Goal: Task Accomplishment & Management: Contribute content

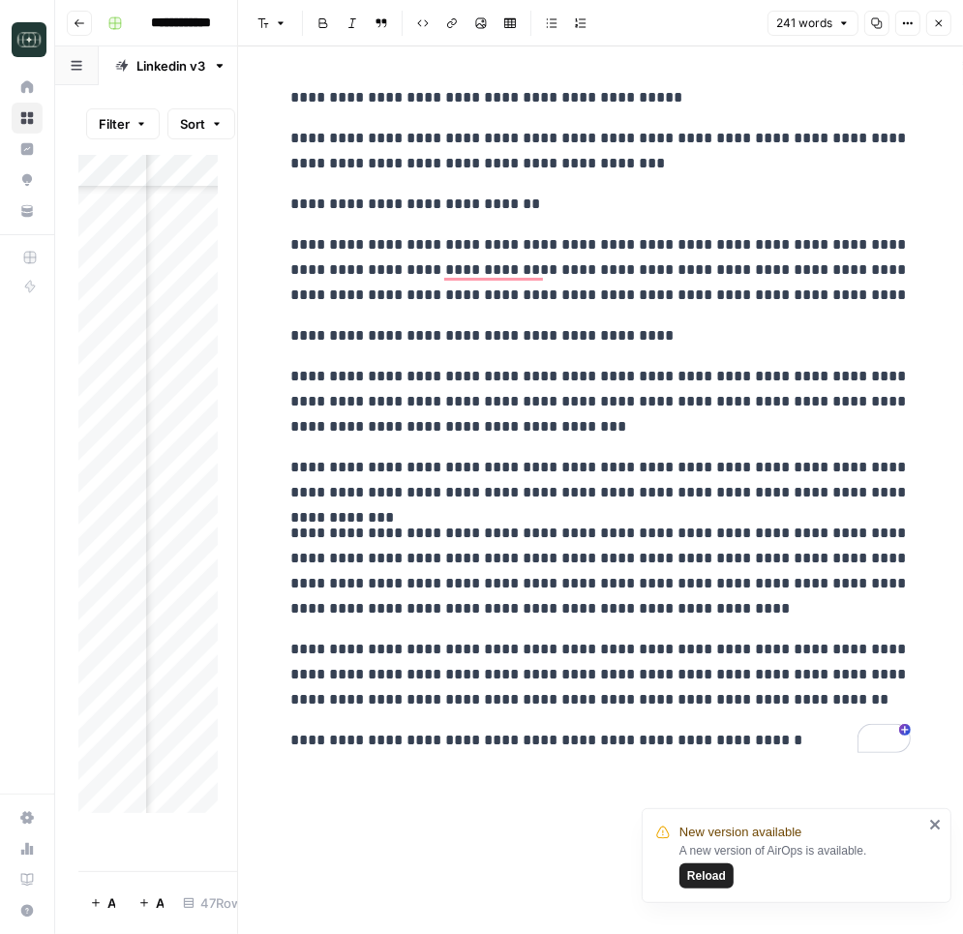
scroll to position [832, 748]
click at [937, 27] on icon "button" at bounding box center [939, 23] width 12 height 12
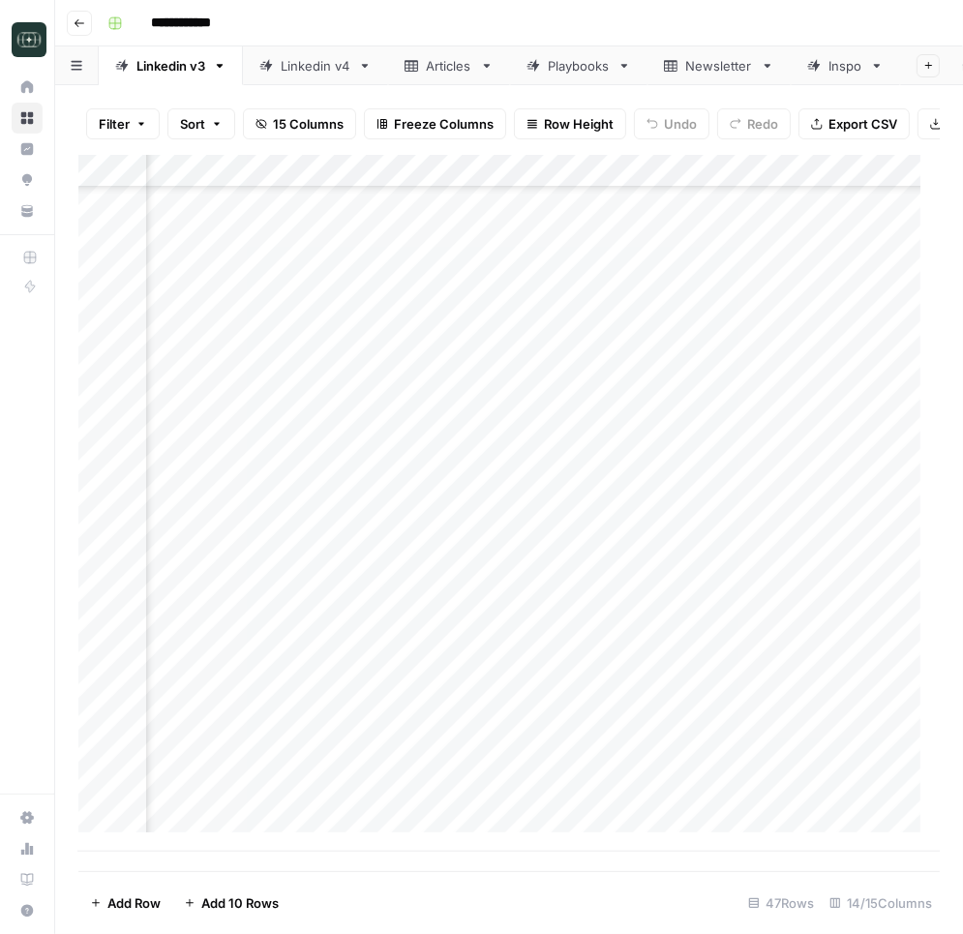
scroll to position [932, 0]
click at [205, 634] on div "Add Column" at bounding box center [508, 503] width 861 height 697
click at [196, 643] on div "Add Column" at bounding box center [508, 503] width 861 height 697
drag, startPoint x: 312, startPoint y: 642, endPoint x: 207, endPoint y: 635, distance: 104.7
click at [207, 635] on textarea "**********" at bounding box center [300, 640] width 310 height 27
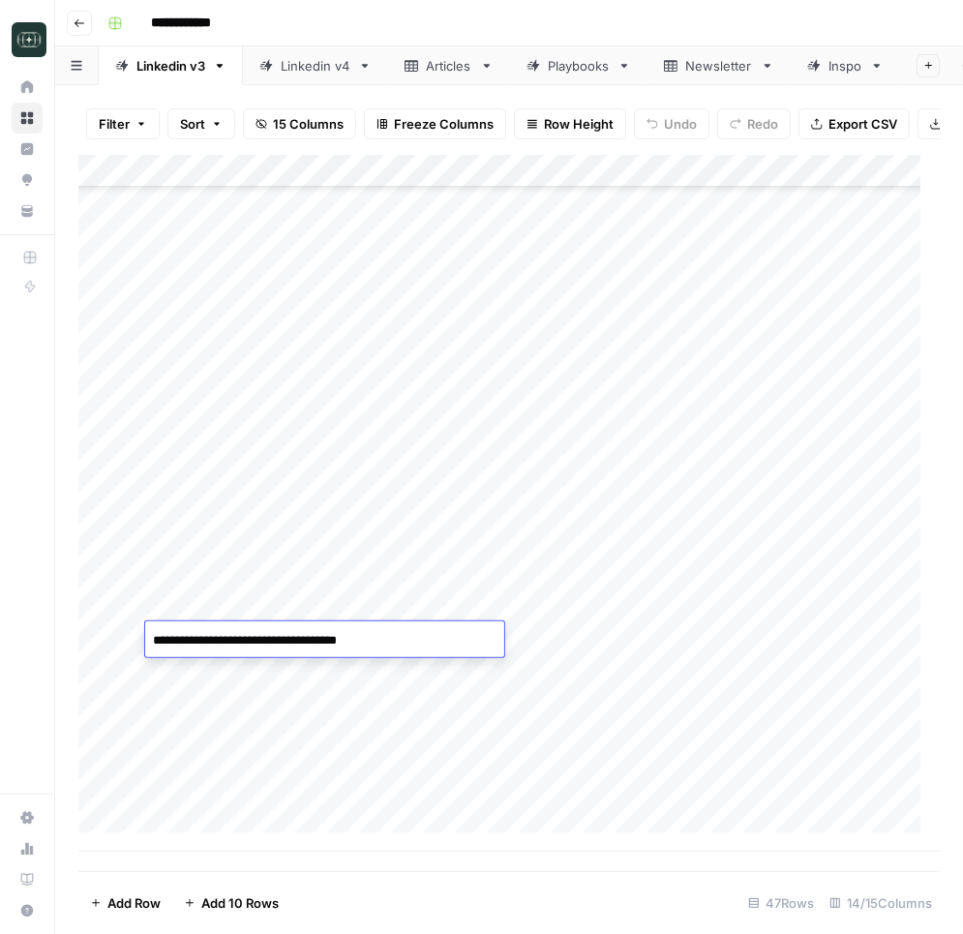
type textarea "**********"
click at [621, 514] on div "Add Column" at bounding box center [508, 503] width 861 height 697
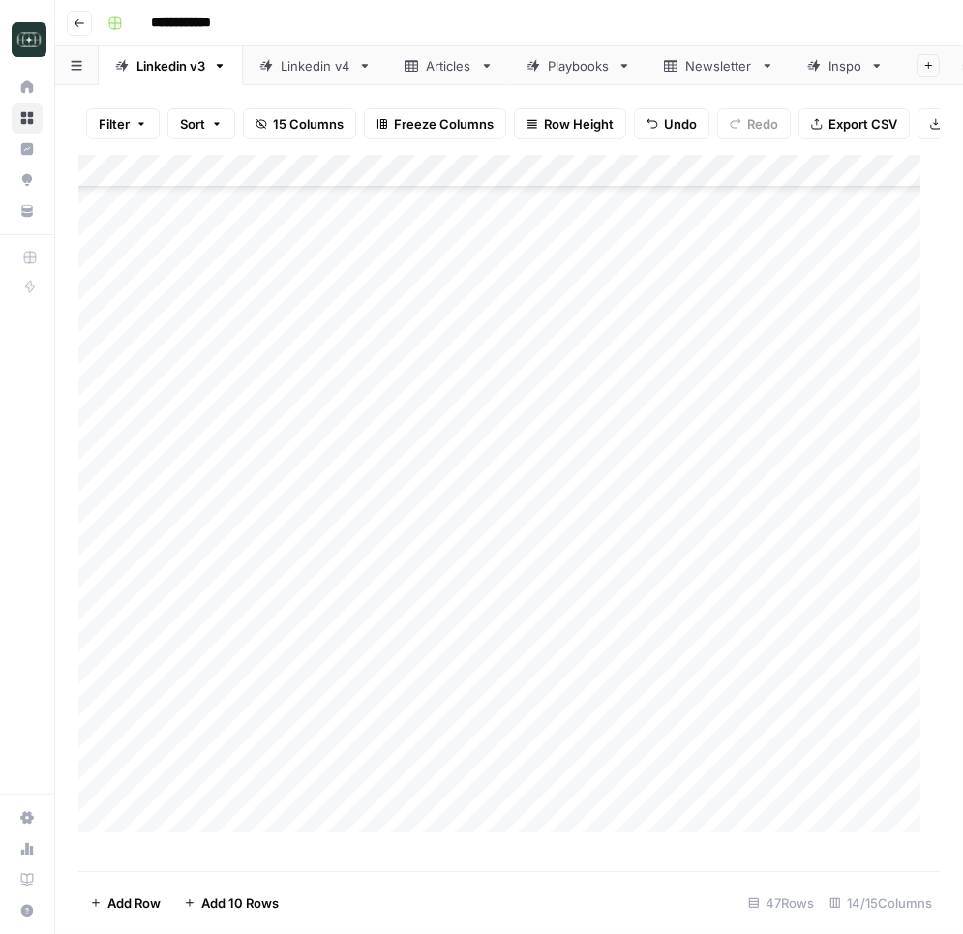
click at [493, 525] on div "Add Column" at bounding box center [508, 503] width 861 height 697
click at [503, 525] on div "Add Column" at bounding box center [508, 503] width 861 height 697
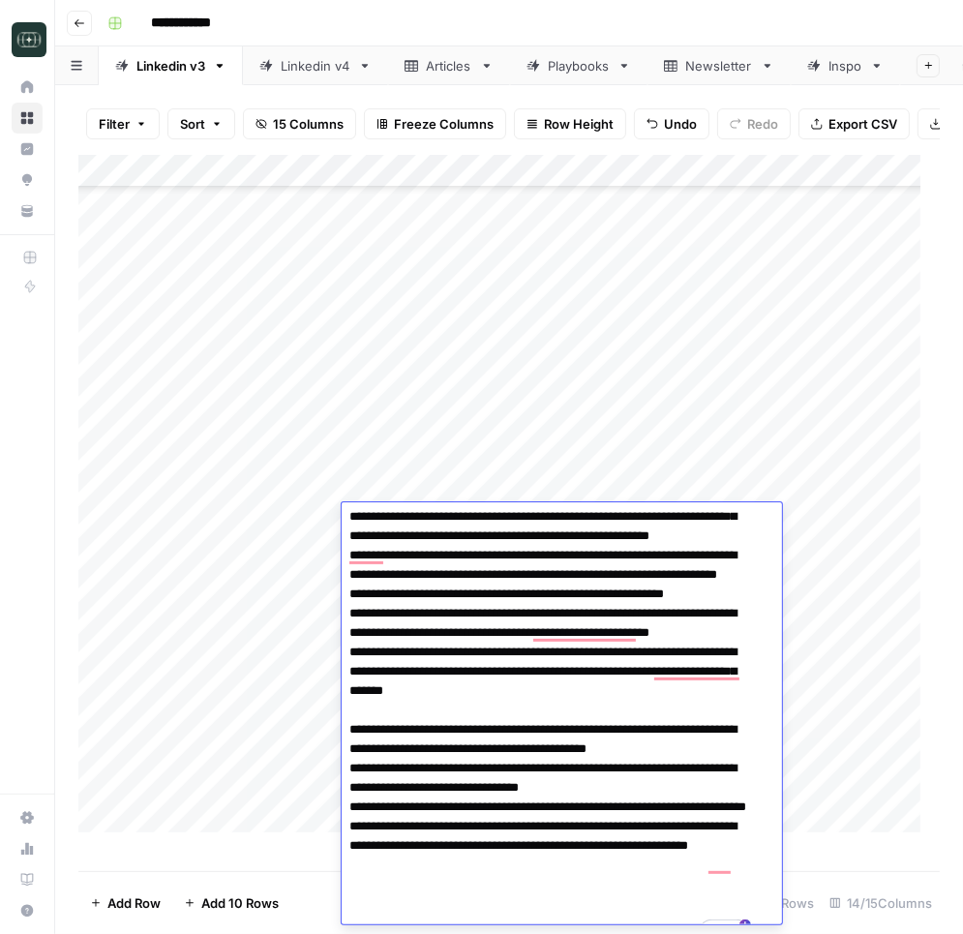
scroll to position [94, 0]
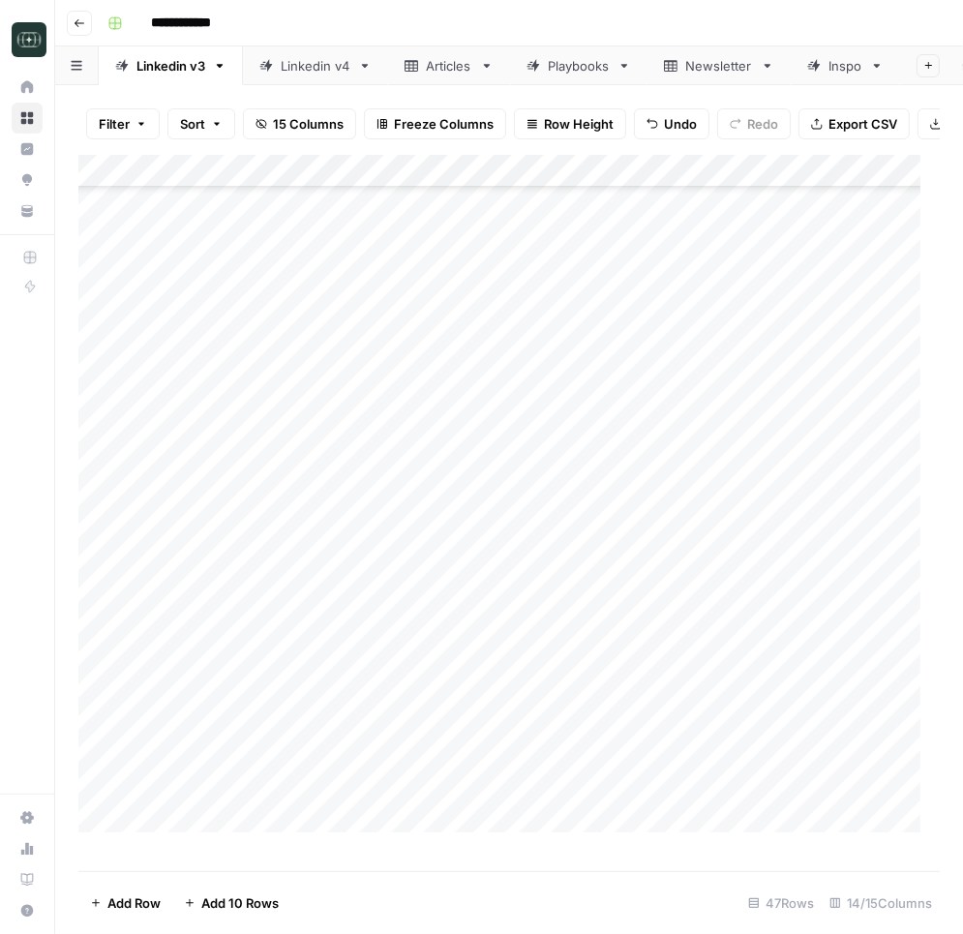
click at [847, 587] on div "Add Column" at bounding box center [508, 503] width 861 height 697
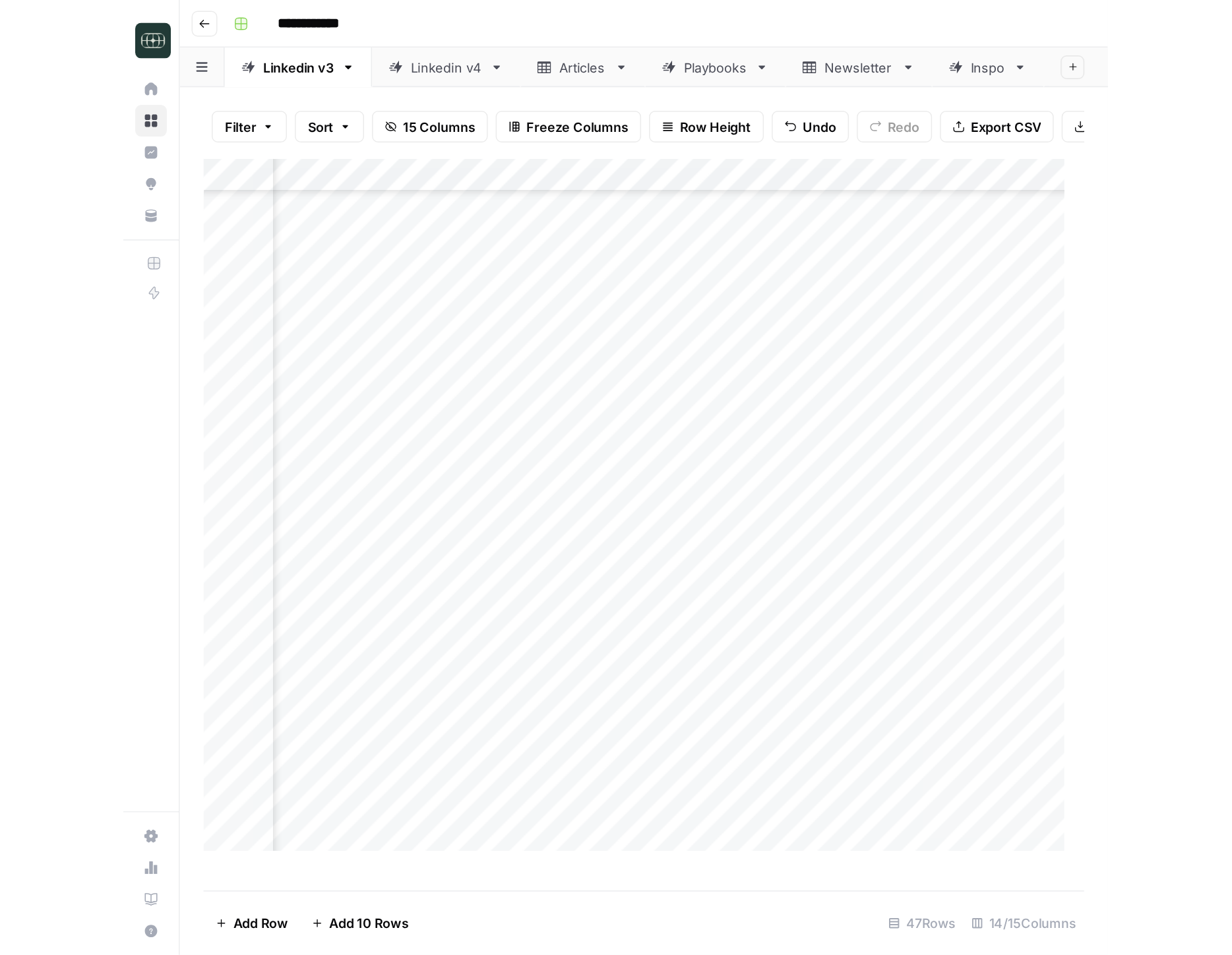
scroll to position [604, 251]
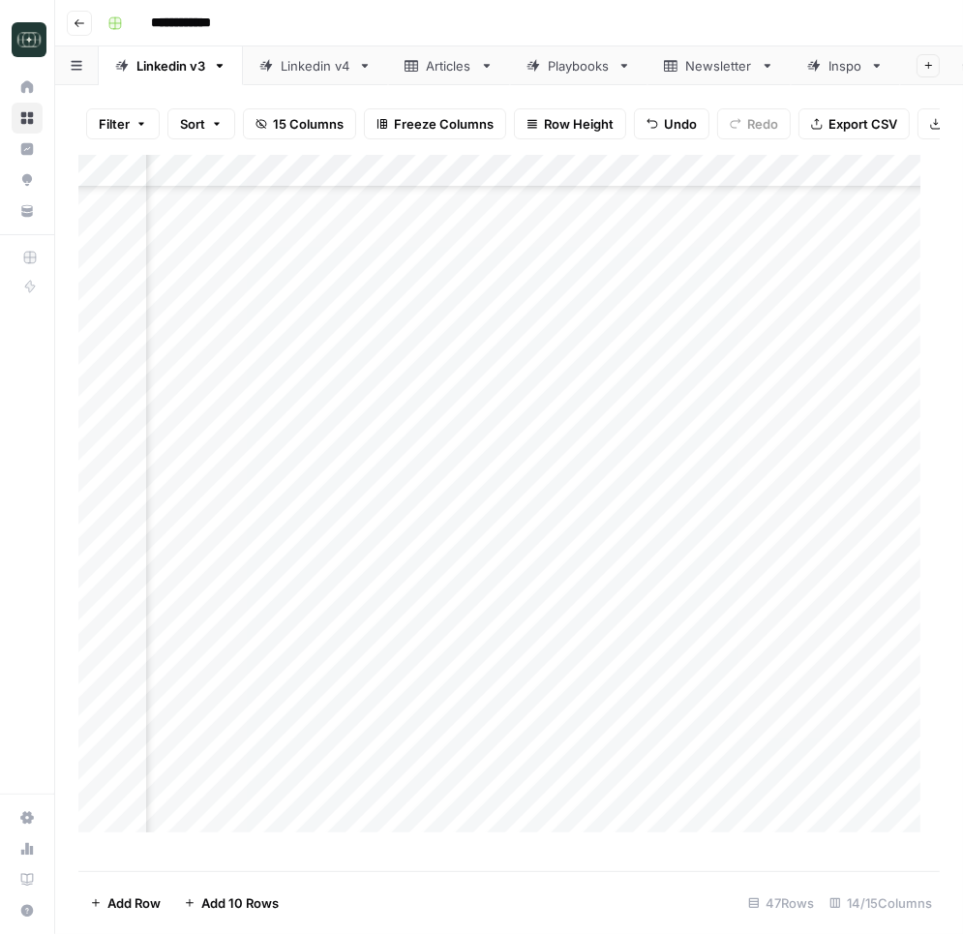
click at [797, 518] on div "Add Column" at bounding box center [508, 503] width 861 height 697
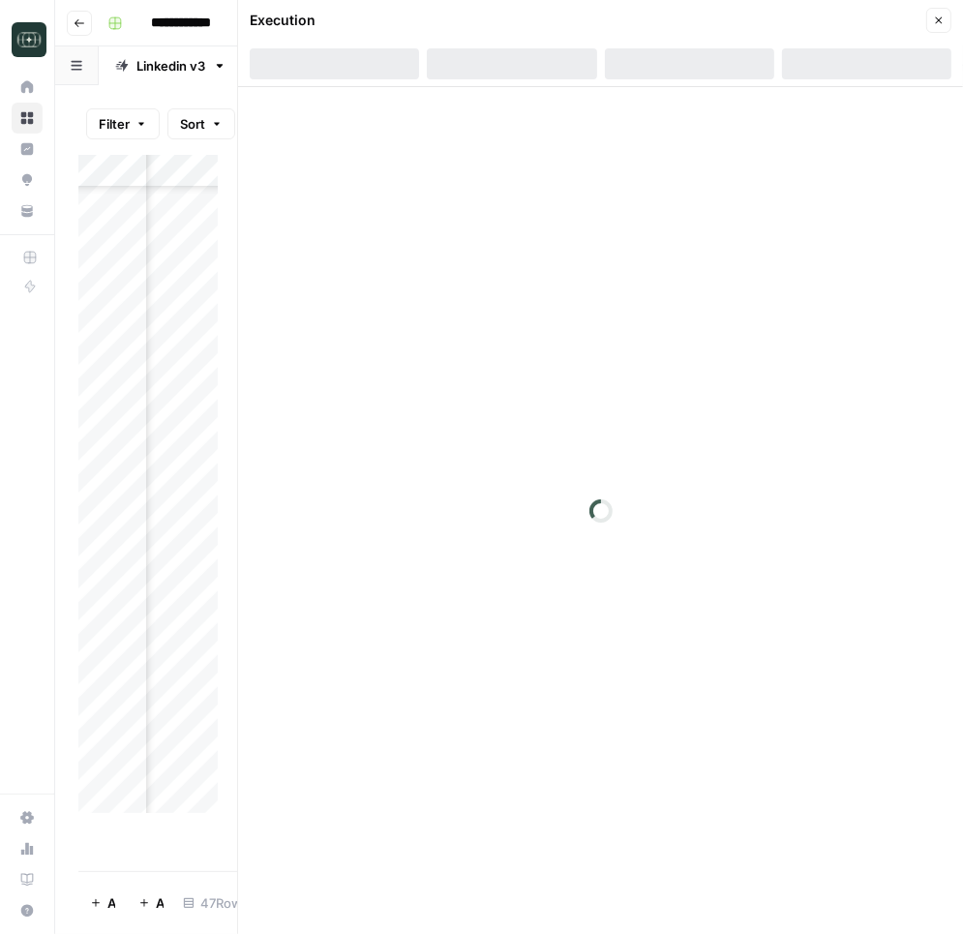
click at [942, 23] on icon "button" at bounding box center [939, 21] width 12 height 12
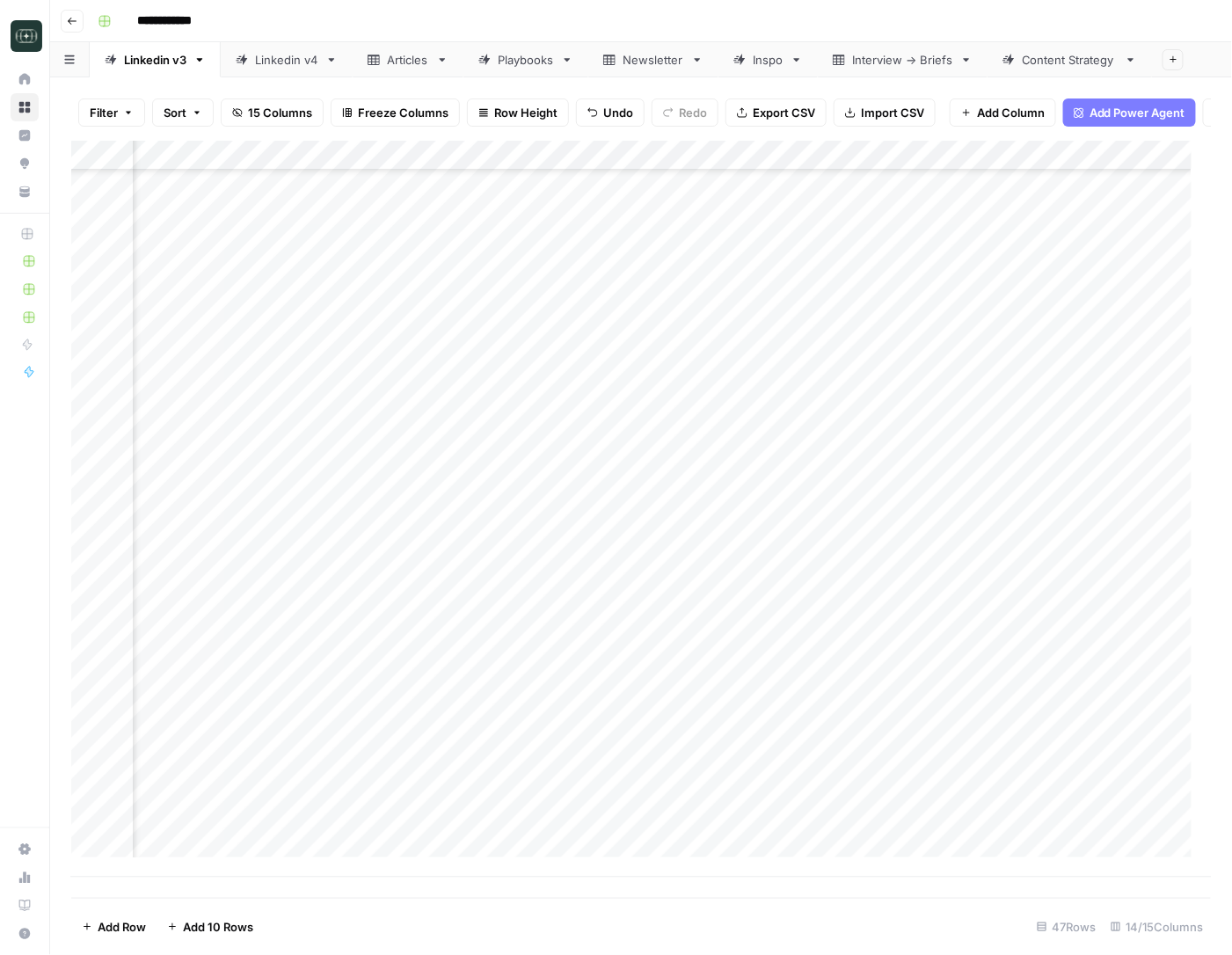
scroll to position [746, 383]
click at [874, 539] on div "Add Column" at bounding box center [641, 509] width 1140 height 737
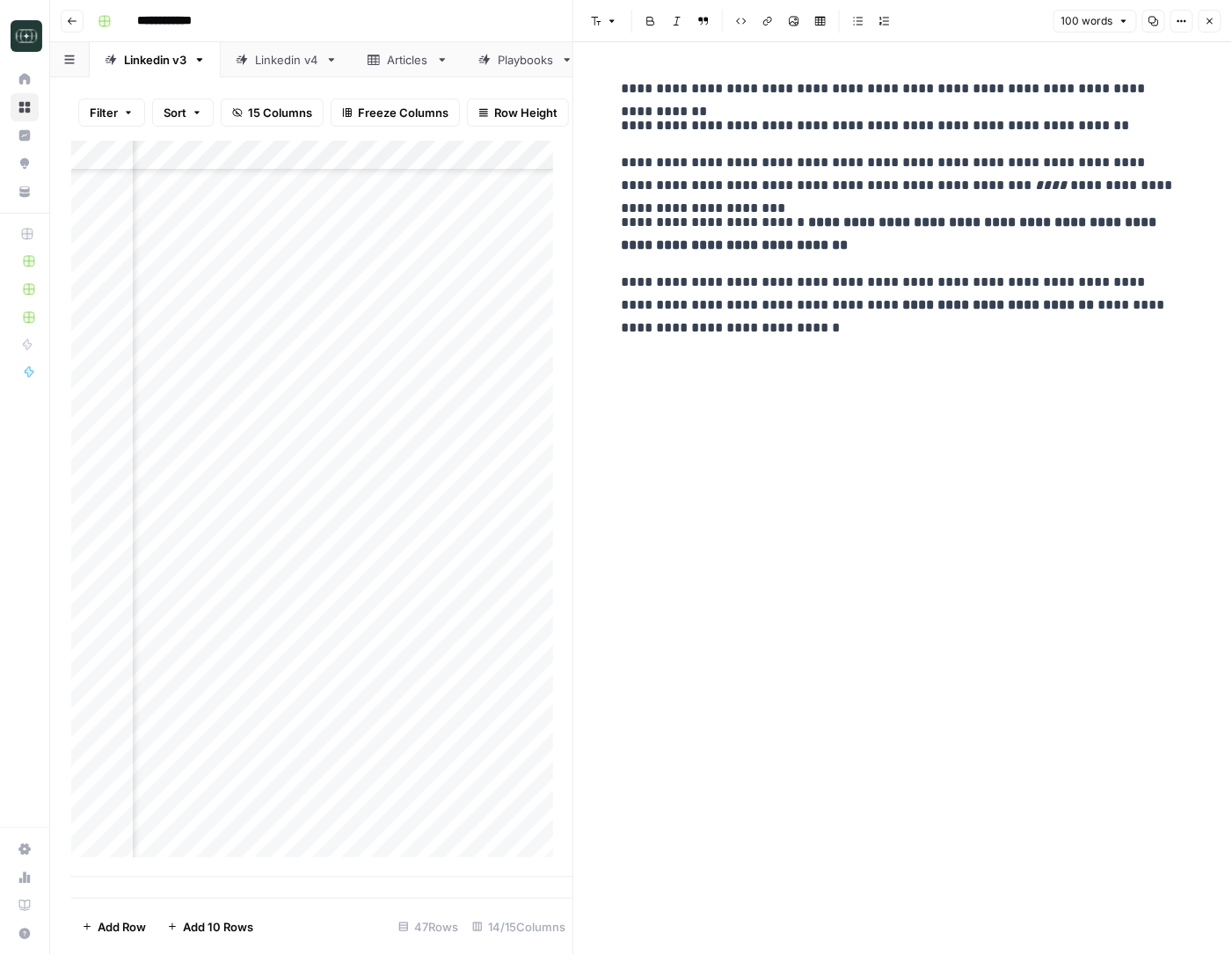
click at [273, 68] on link "Linkedin v4" at bounding box center [286, 59] width 132 height 35
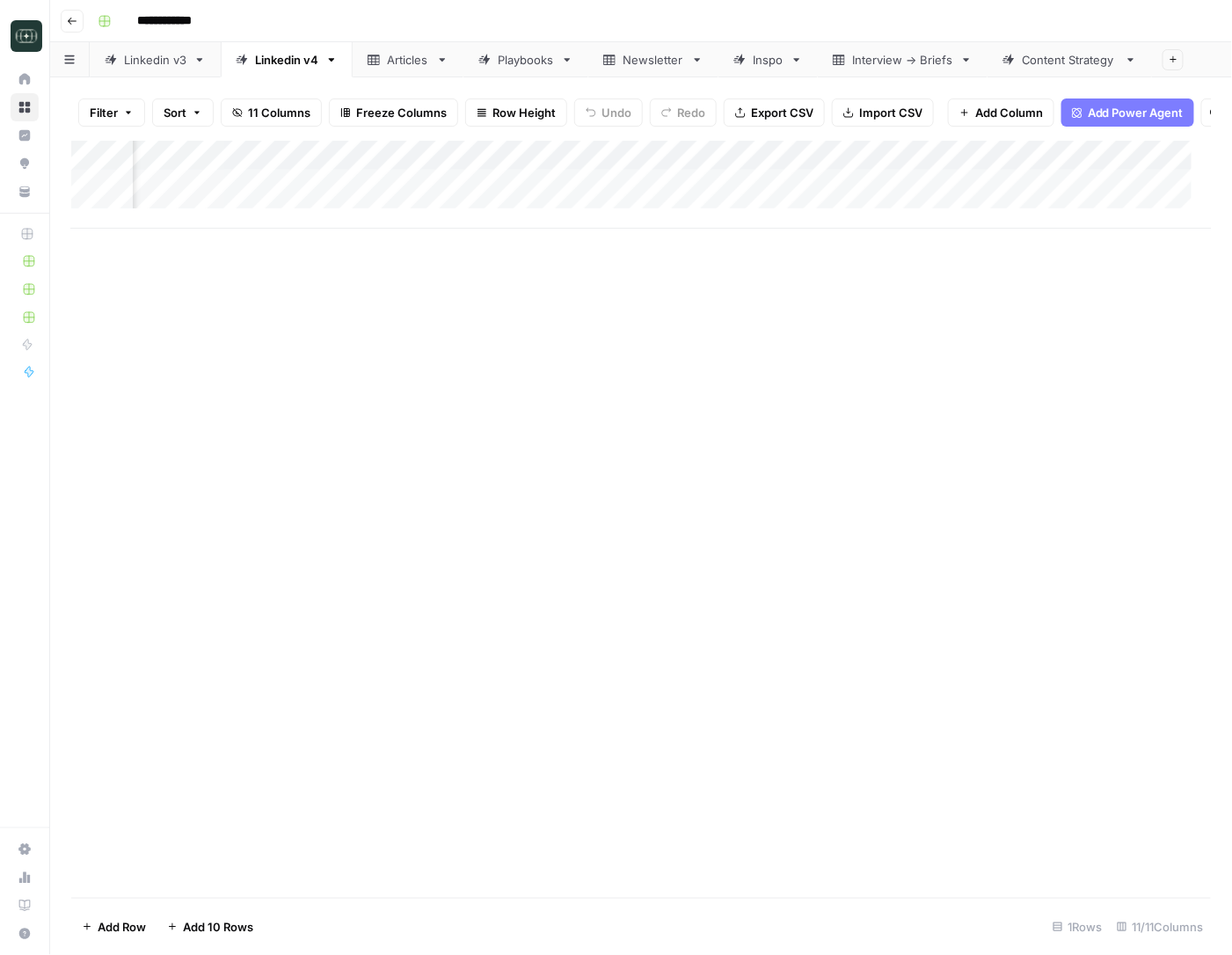
scroll to position [0, 293]
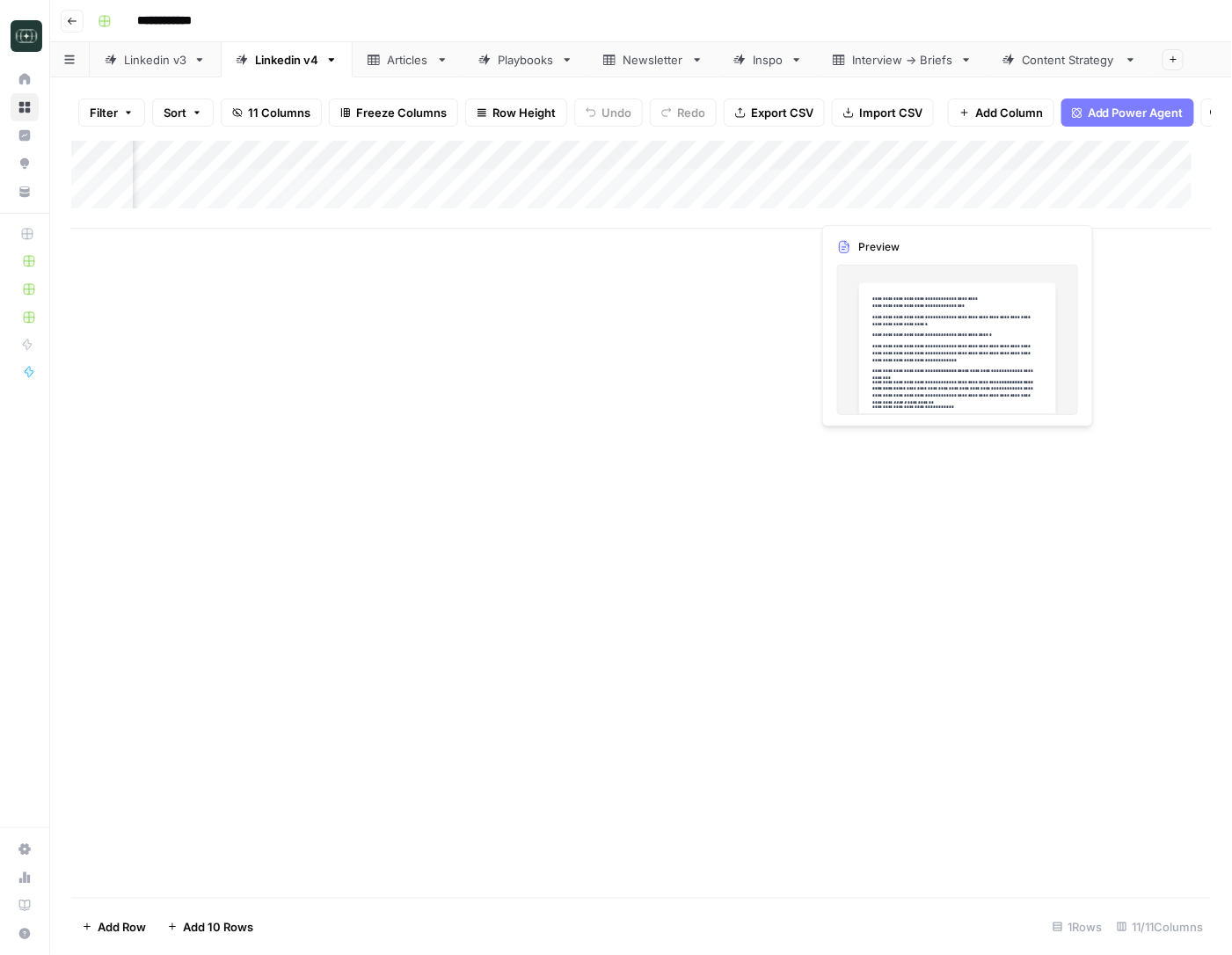
click at [874, 205] on div "Add Column" at bounding box center [641, 184] width 1140 height 88
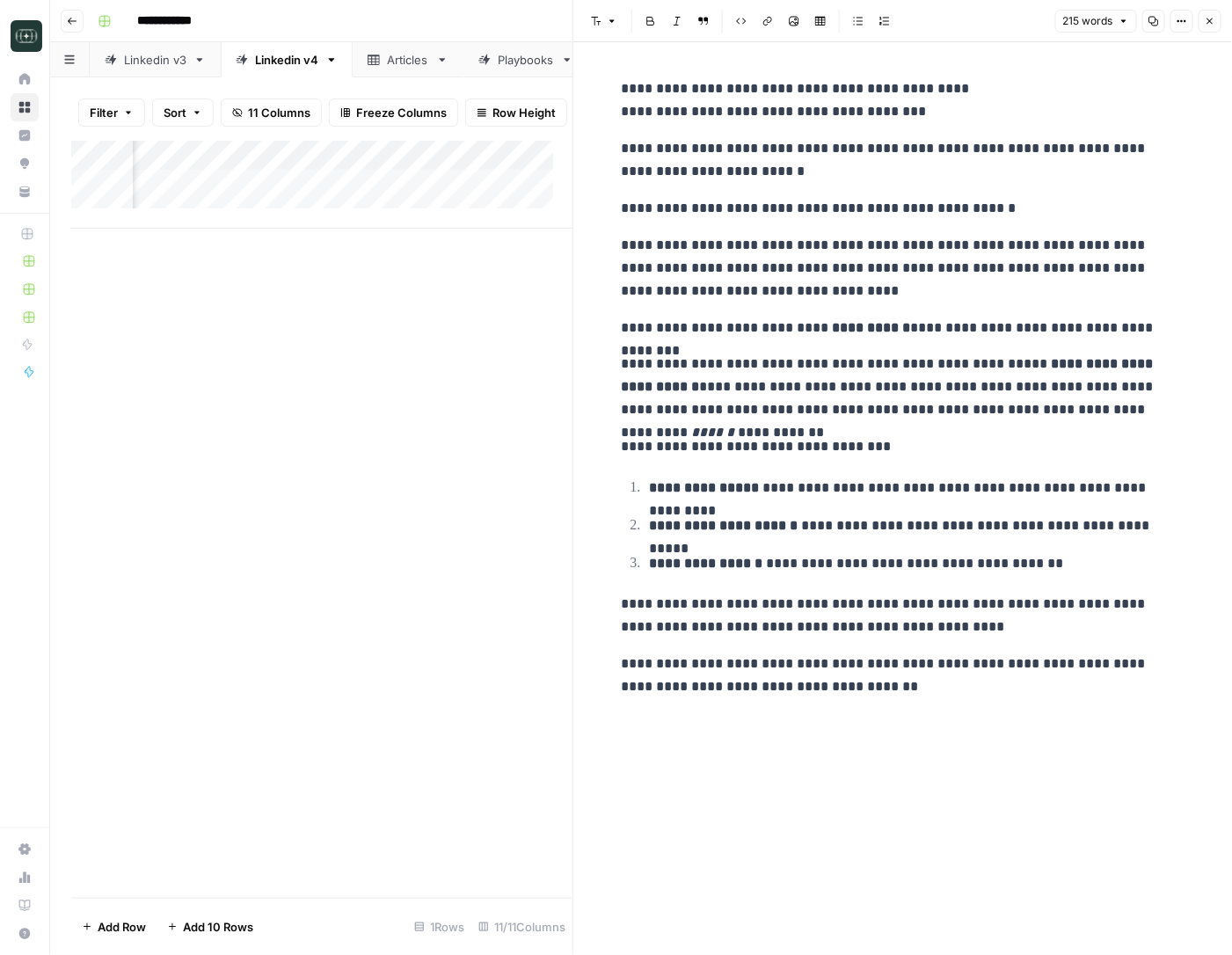
click at [874, 17] on icon "button" at bounding box center [1210, 21] width 11 height 11
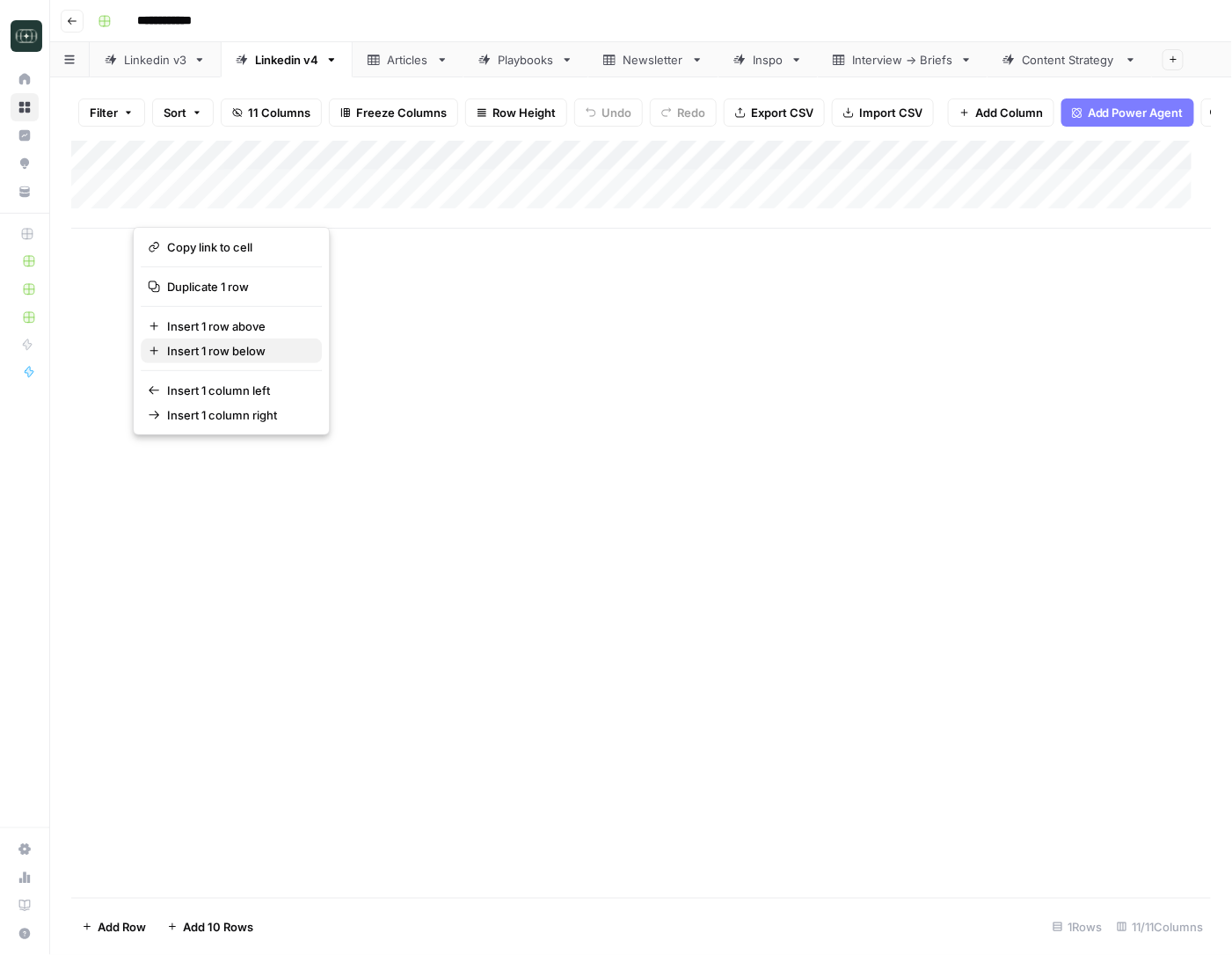
click at [182, 343] on span "Insert 1 row below" at bounding box center [237, 350] width 141 height 17
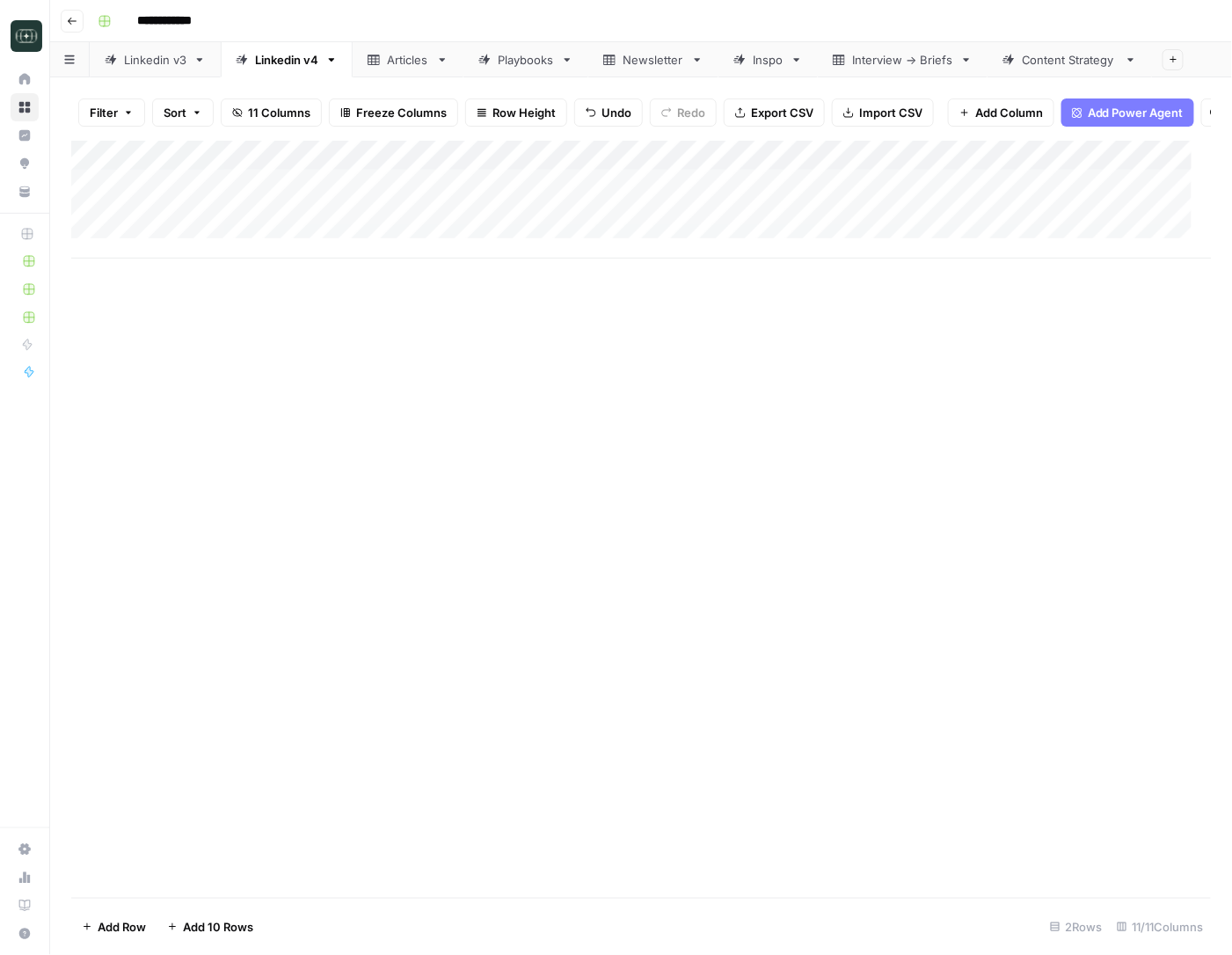
click at [177, 248] on div "Add Column" at bounding box center [641, 200] width 1140 height 118
click at [177, 248] on div at bounding box center [273, 234] width 282 height 33
click at [177, 224] on textarea at bounding box center [273, 235] width 282 height 25
type textarea "**********"
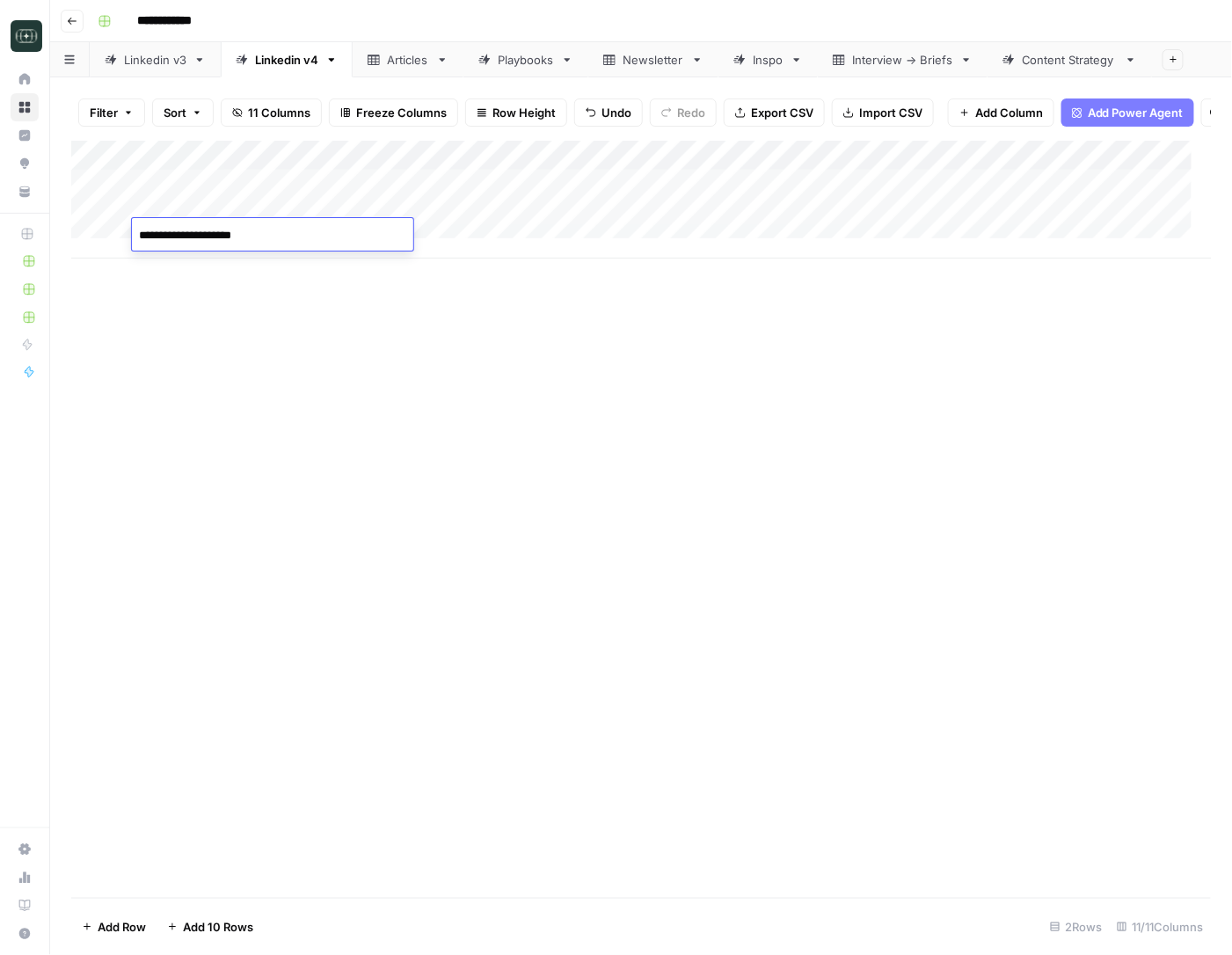
click at [492, 228] on div "Add Column" at bounding box center [641, 200] width 1140 height 118
click at [383, 237] on div "Add Column" at bounding box center [641, 200] width 1140 height 118
click at [383, 237] on textarea at bounding box center [511, 235] width 400 height 25
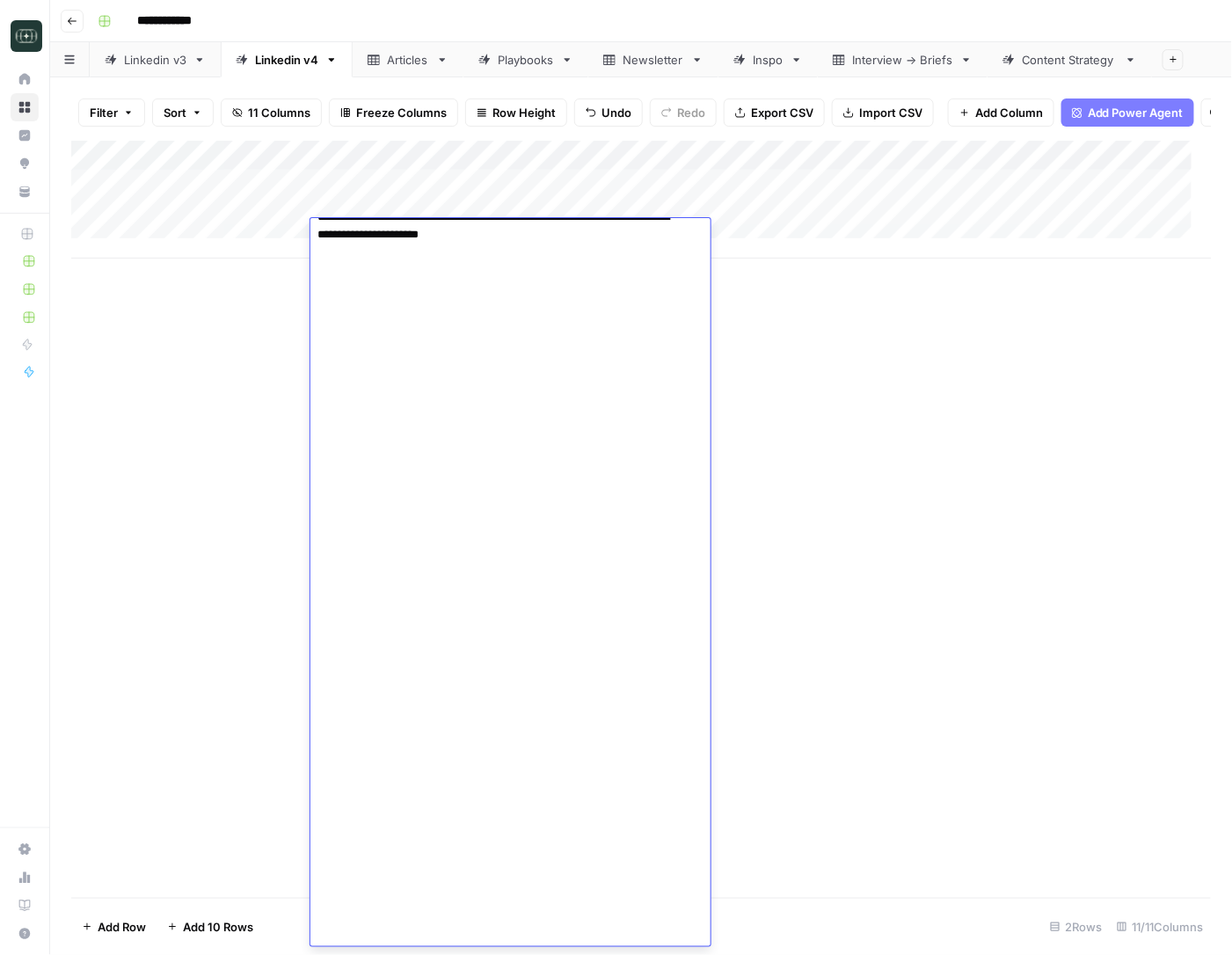
scroll to position [4720, 0]
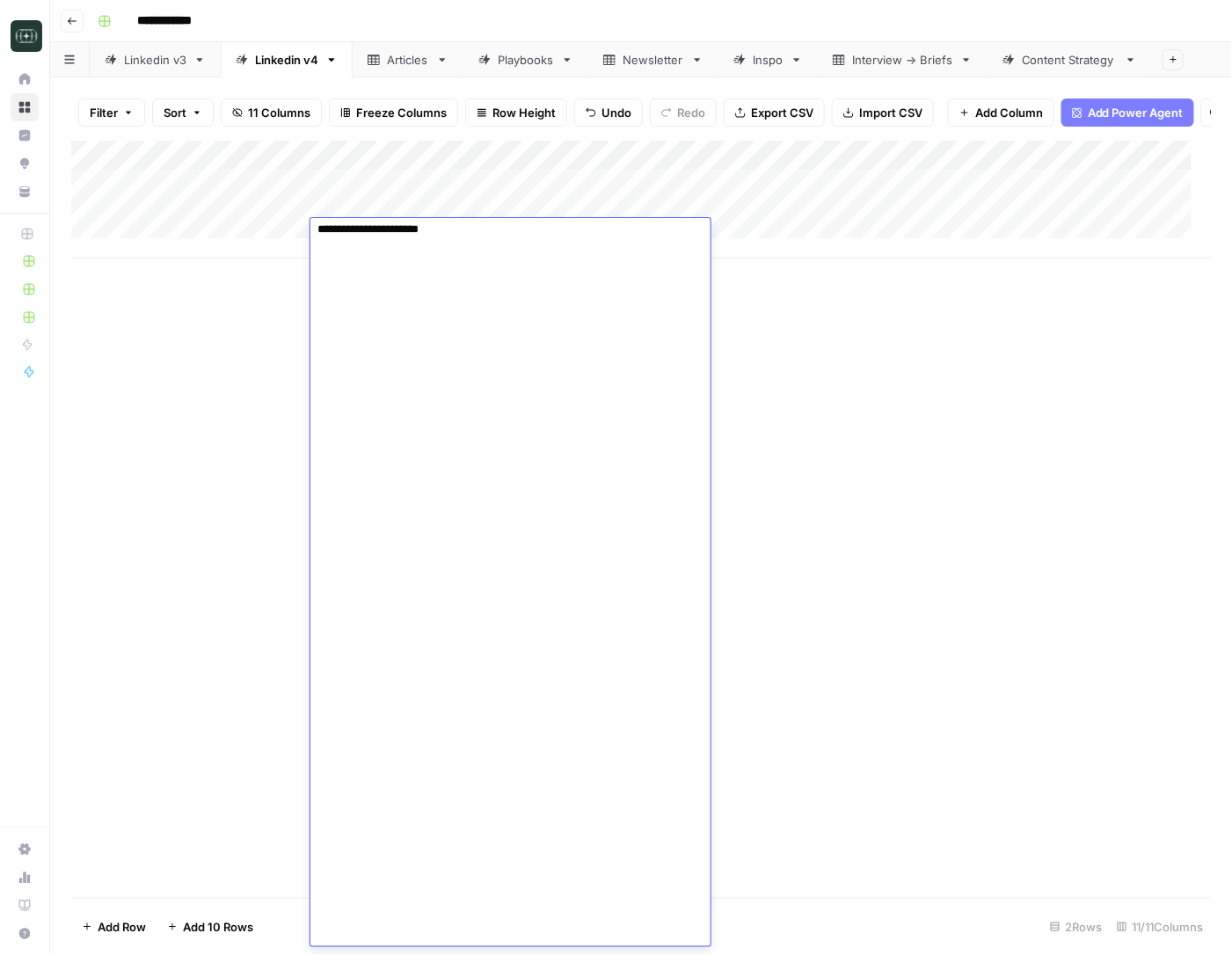
scroll to position [4639, 0]
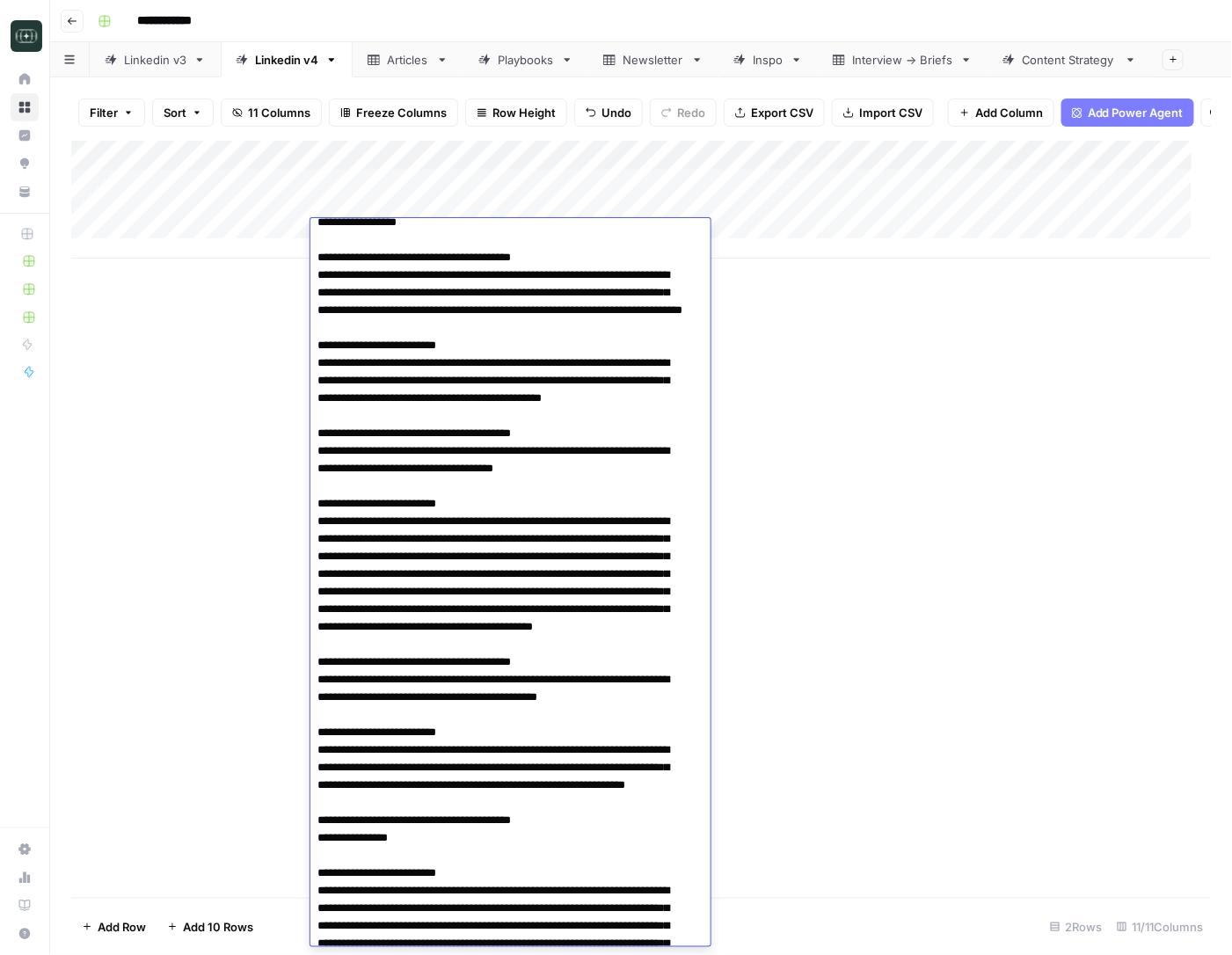
scroll to position [0, 0]
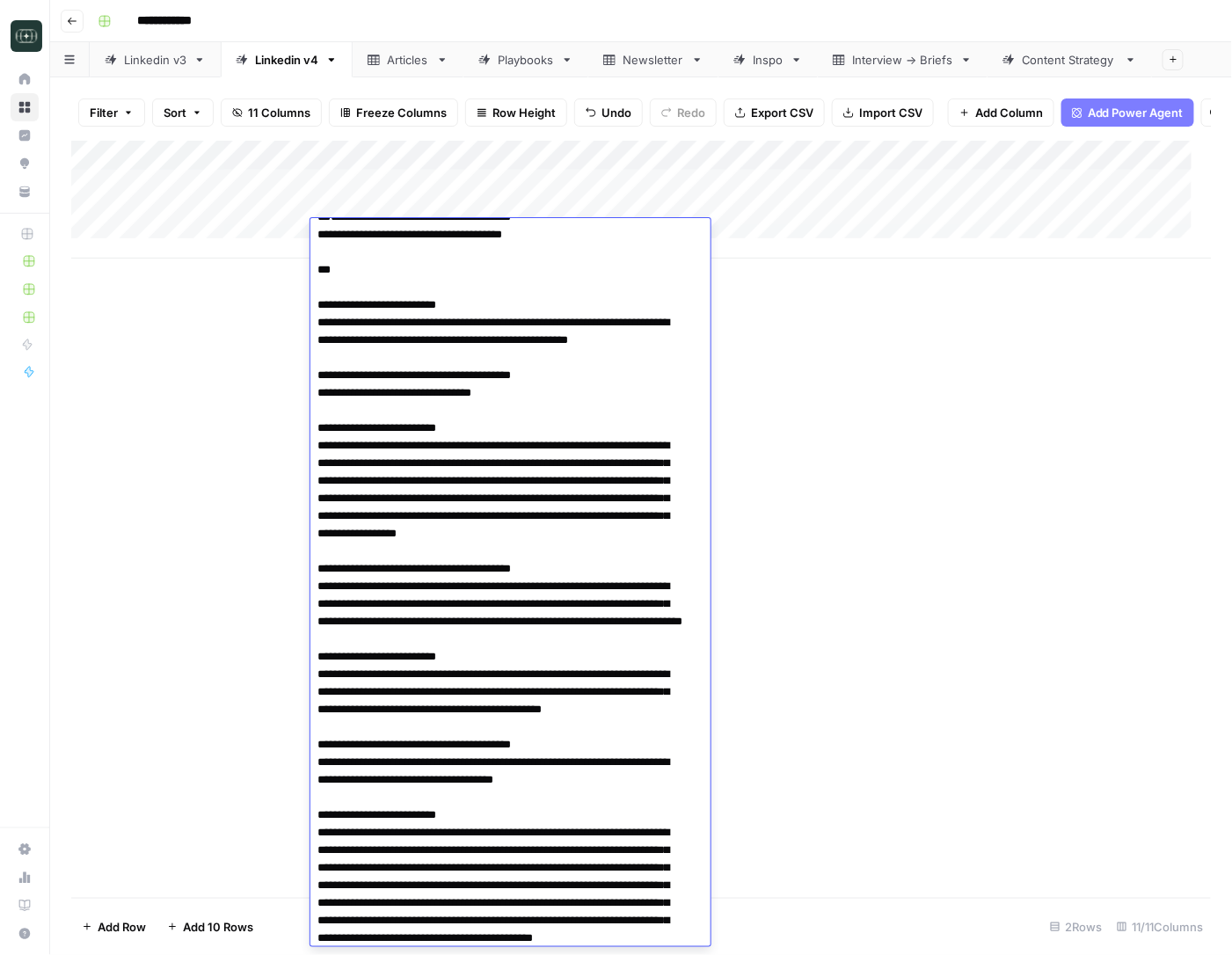
drag, startPoint x: 314, startPoint y: 354, endPoint x: 576, endPoint y: 630, distance: 380.6
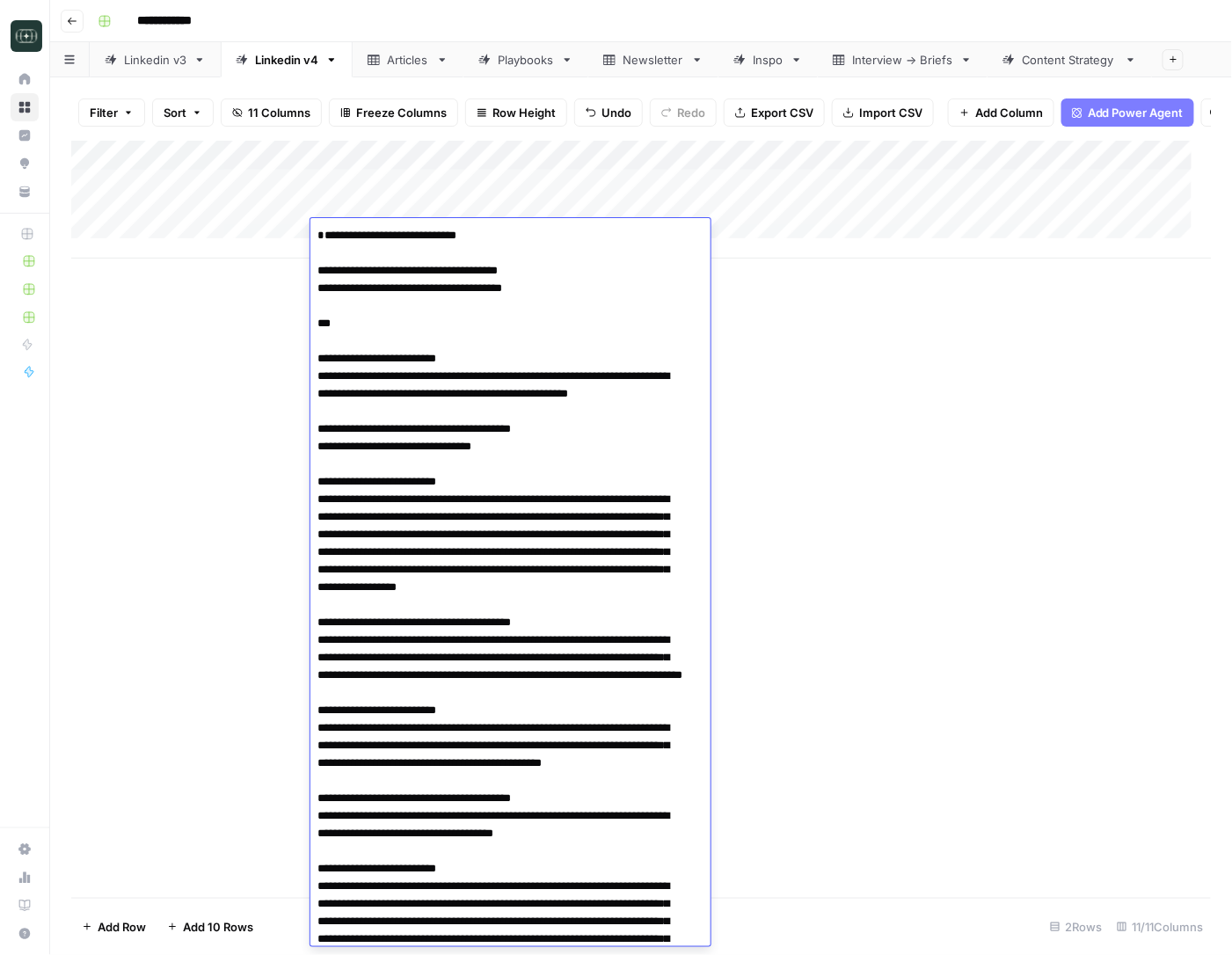
paste textarea "**********"
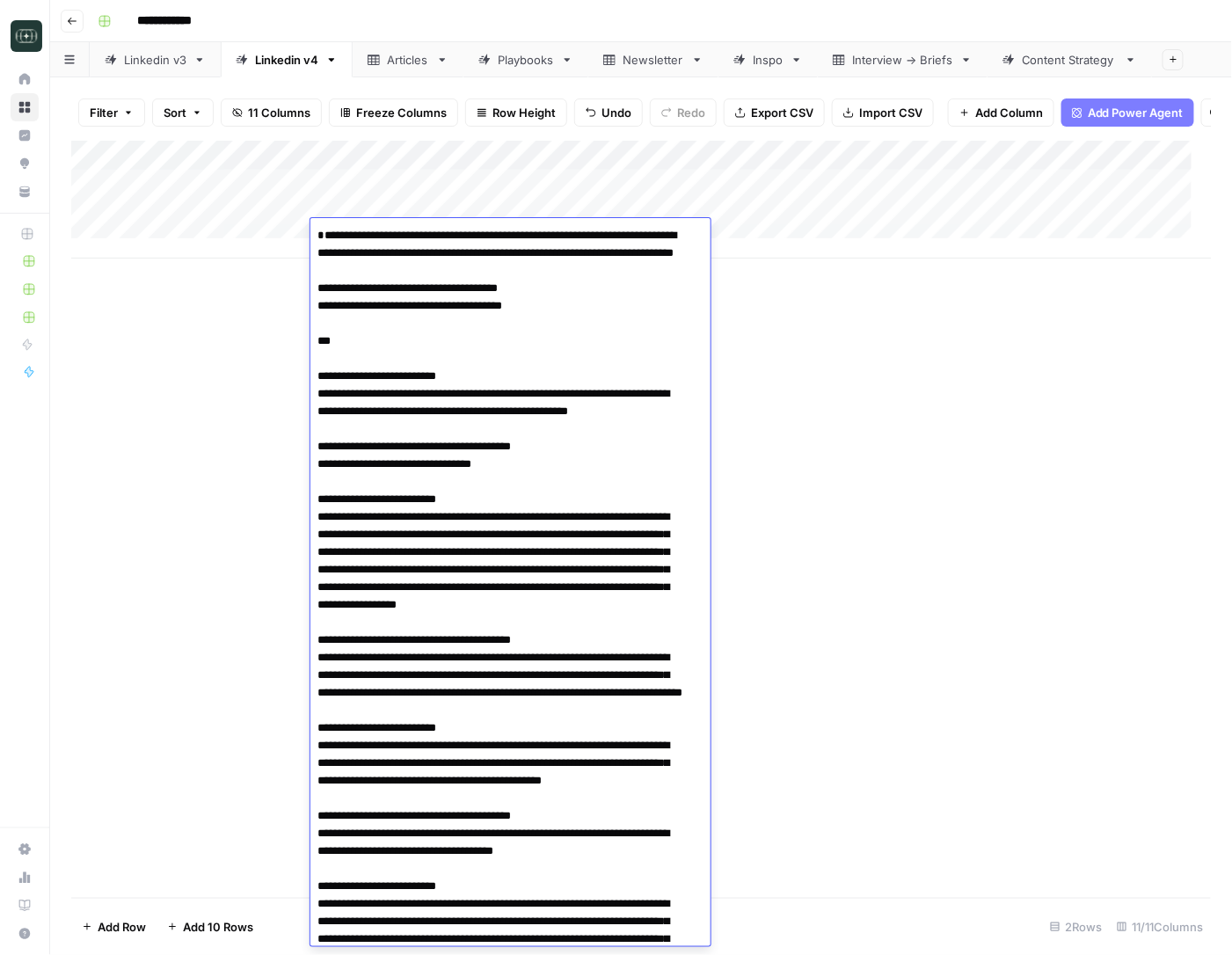
drag, startPoint x: 541, startPoint y: 255, endPoint x: 492, endPoint y: 243, distance: 50.4
drag, startPoint x: 492, startPoint y: 243, endPoint x: 522, endPoint y: 259, distance: 34.0
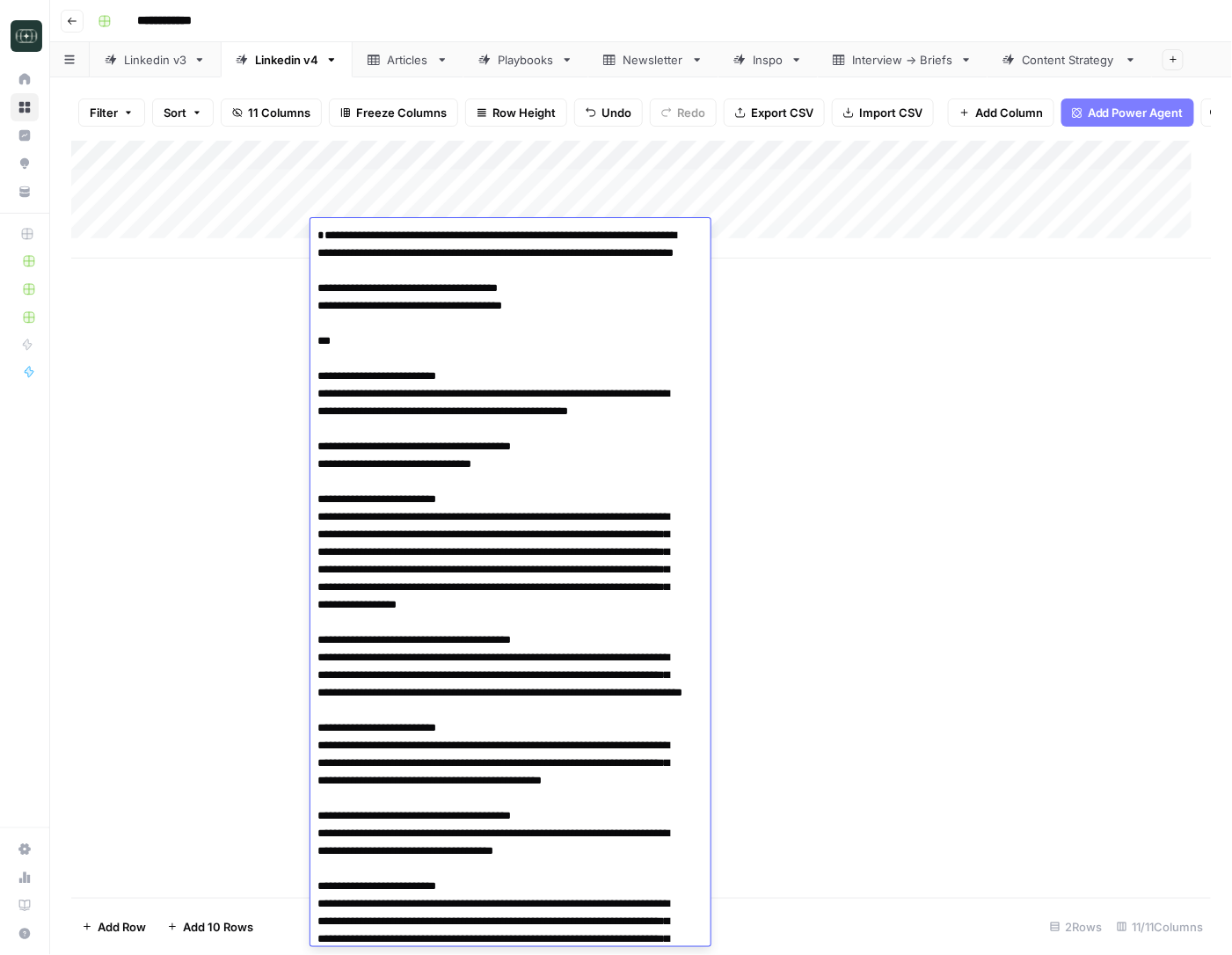
drag, startPoint x: 522, startPoint y: 259, endPoint x: 498, endPoint y: 255, distance: 24.3
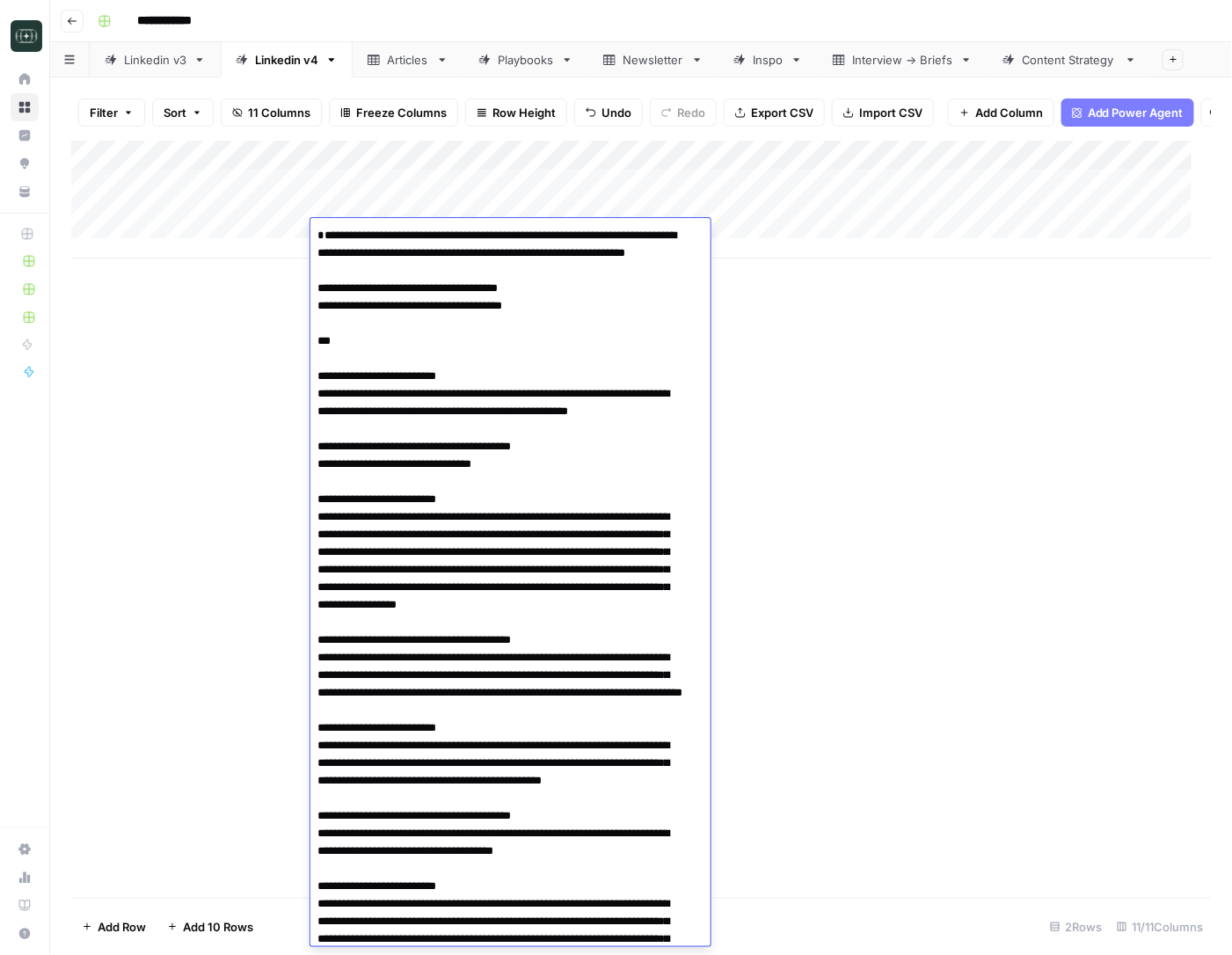
type textarea "**********"
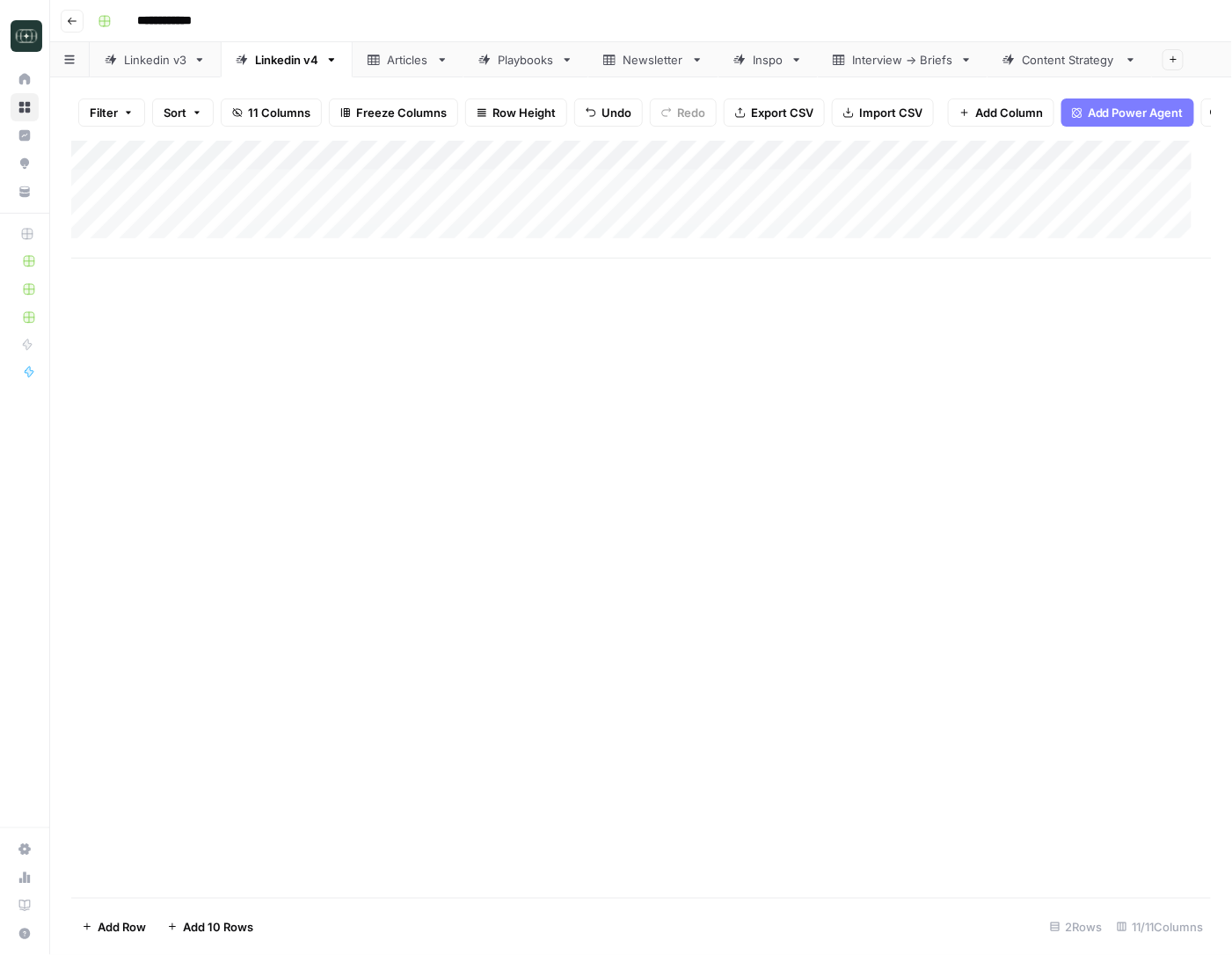
click at [867, 341] on div "Add Column" at bounding box center [641, 519] width 1139 height 757
click at [803, 232] on div "Add Column" at bounding box center [641, 200] width 1140 height 118
click at [874, 306] on div "Add Column" at bounding box center [641, 519] width 1139 height 757
click at [874, 238] on div "Add Column" at bounding box center [641, 200] width 1140 height 118
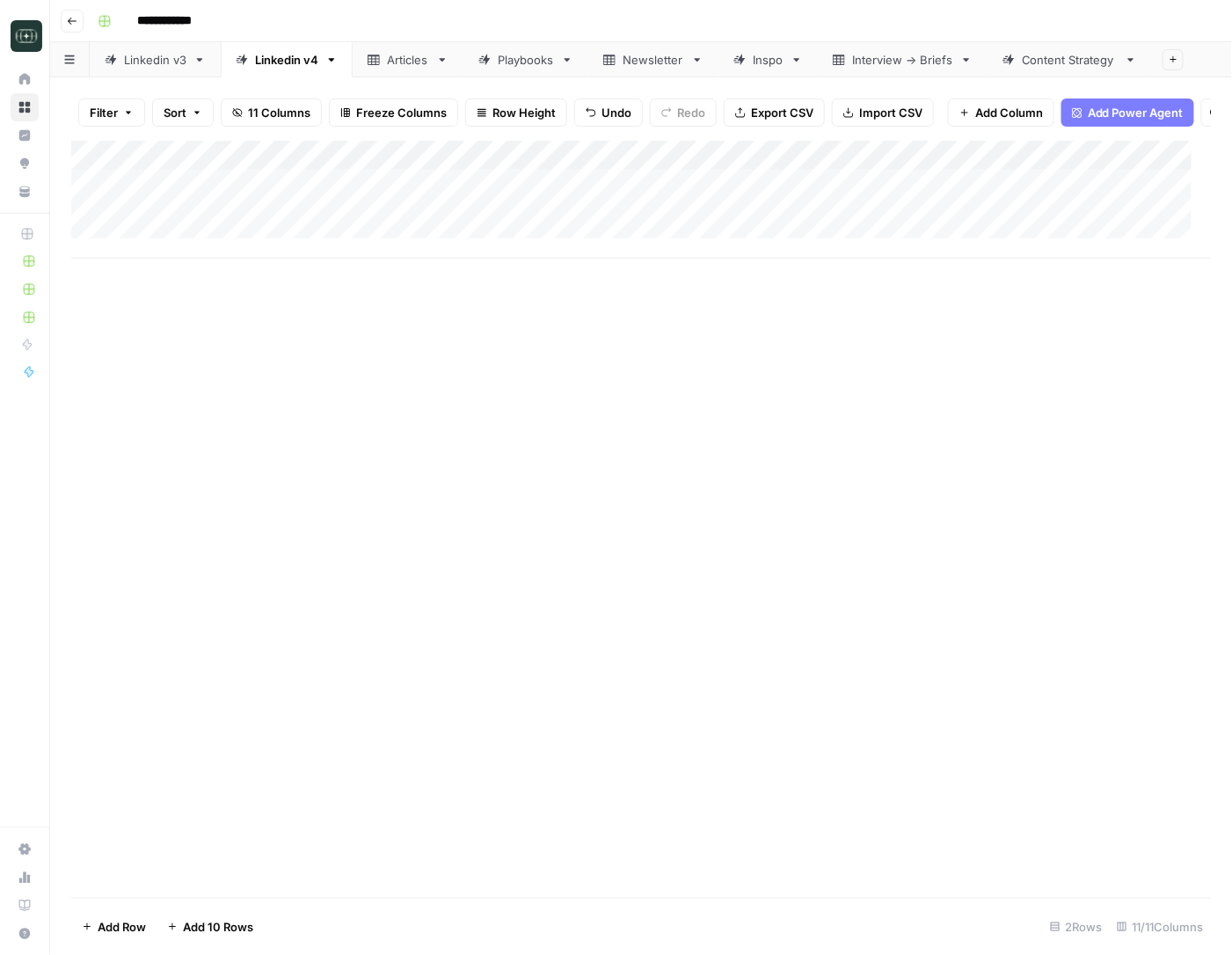
click at [874, 238] on div "Add Column" at bounding box center [641, 200] width 1140 height 118
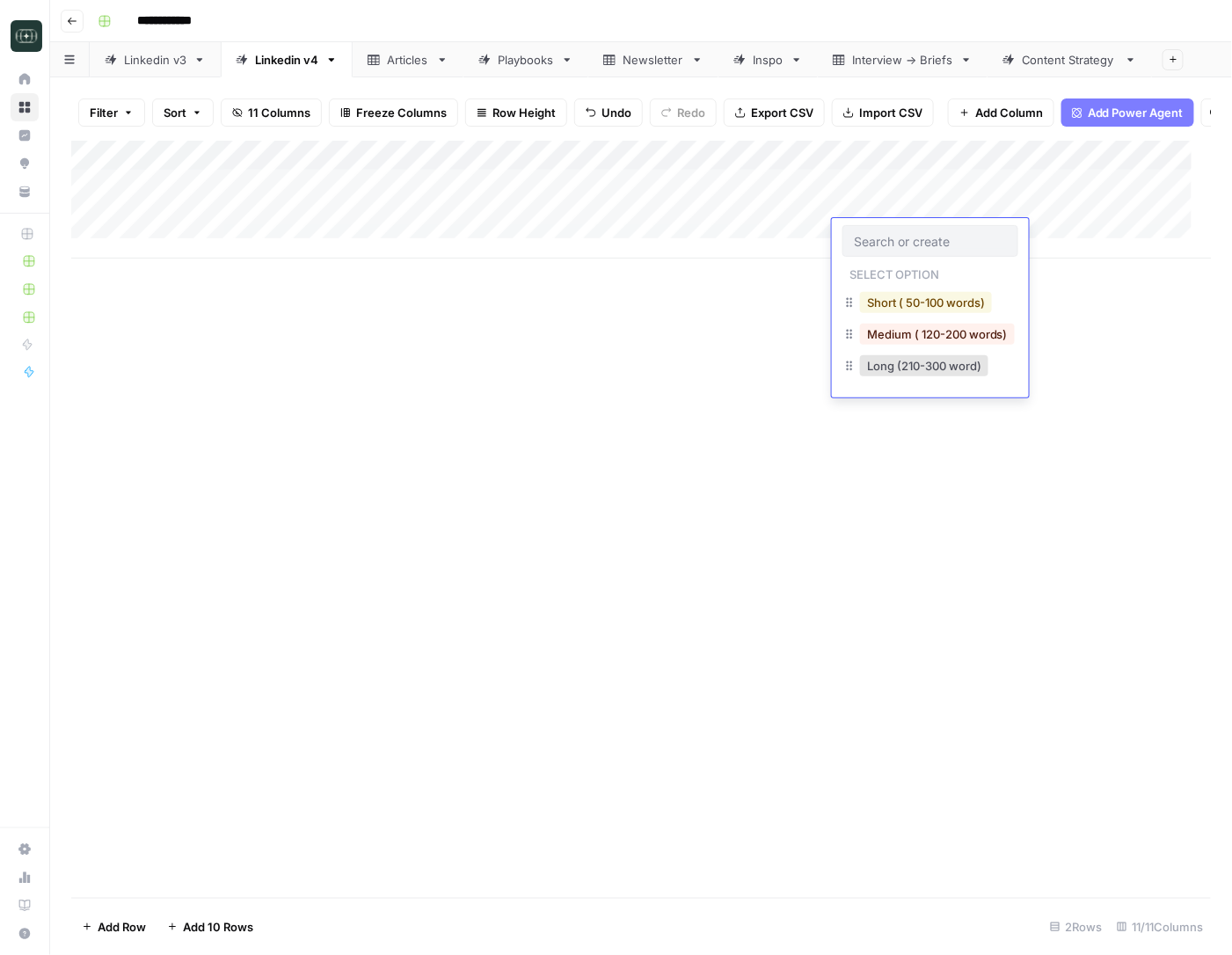
click at [874, 297] on button "Short ( 50-100 words)" at bounding box center [925, 302] width 132 height 21
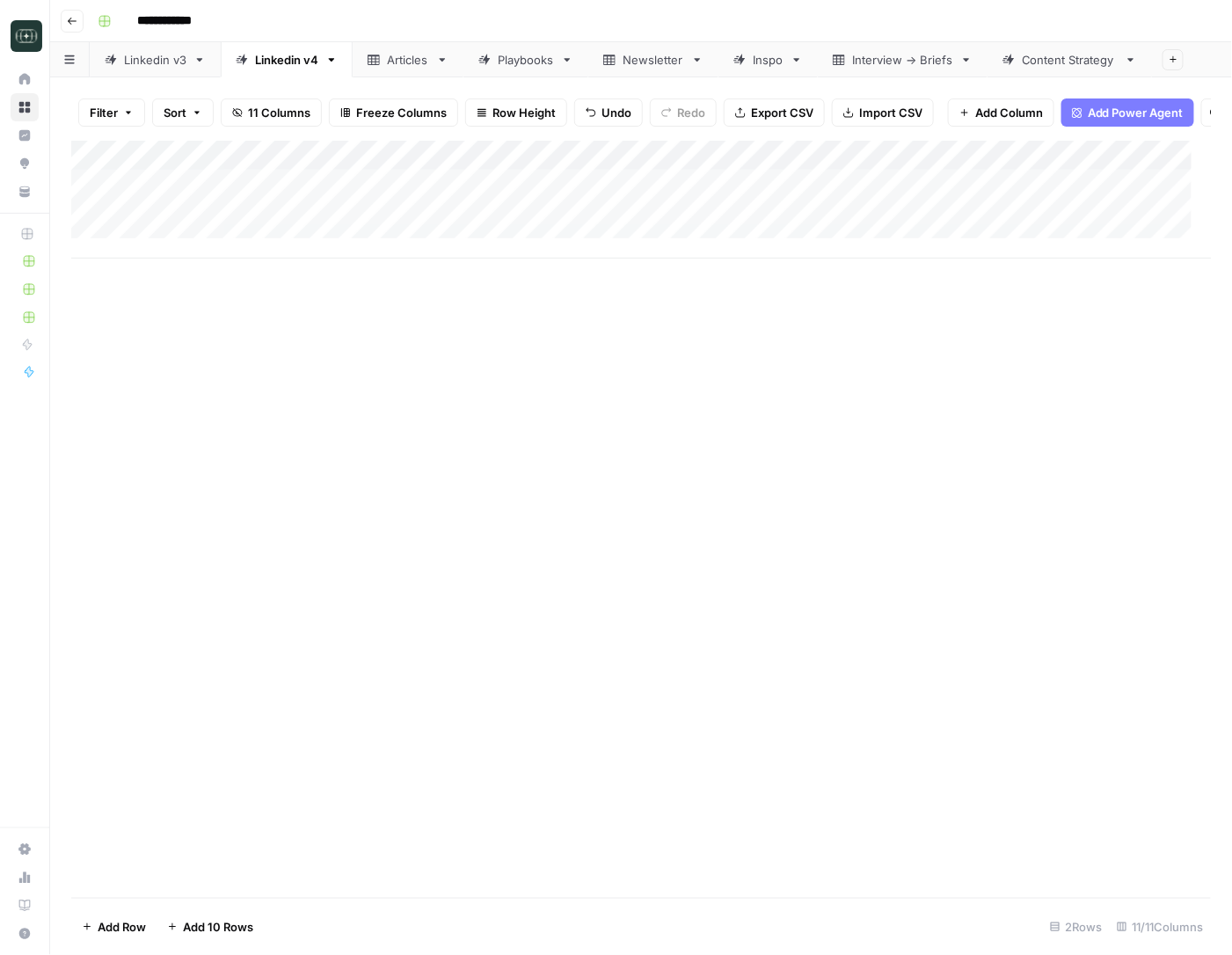
click at [874, 232] on div "Add Column" at bounding box center [641, 200] width 1140 height 118
click at [157, 203] on div "Add Column" at bounding box center [641, 200] width 1140 height 118
click at [209, 343] on div "Add Column" at bounding box center [641, 519] width 1139 height 757
click at [138, 328] on div "Add Column" at bounding box center [641, 519] width 1139 height 757
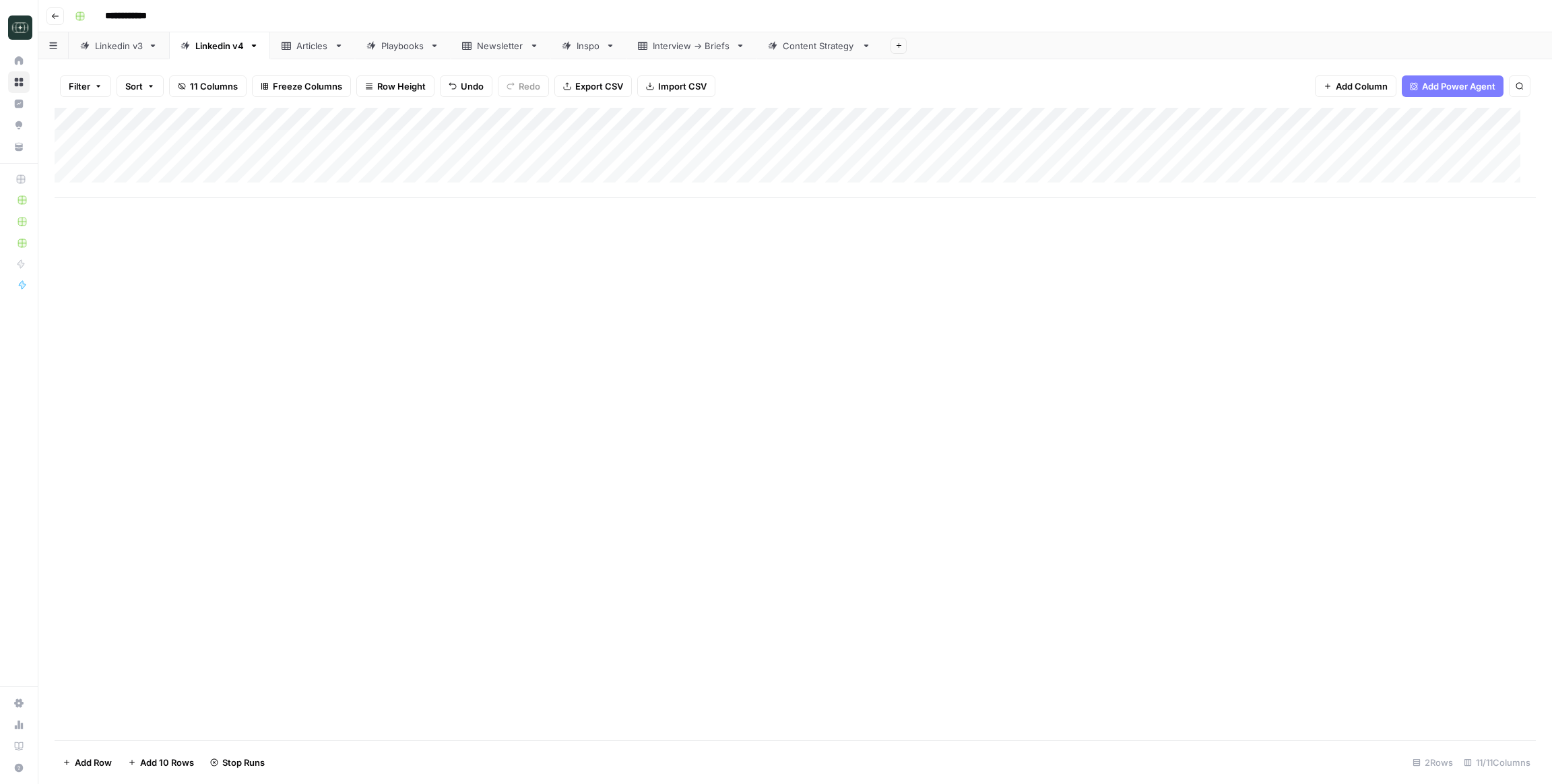
click at [670, 373] on div "Add Column" at bounding box center [795, 424] width 1481 height 632
click at [502, 172] on div "Add Column" at bounding box center [795, 153] width 1481 height 90
click at [68, 161] on div "Add Column" at bounding box center [795, 153] width 1481 height 90
click at [70, 145] on div "Add Column" at bounding box center [795, 153] width 1481 height 90
click at [160, 157] on div "Add Column" at bounding box center [795, 153] width 1481 height 90
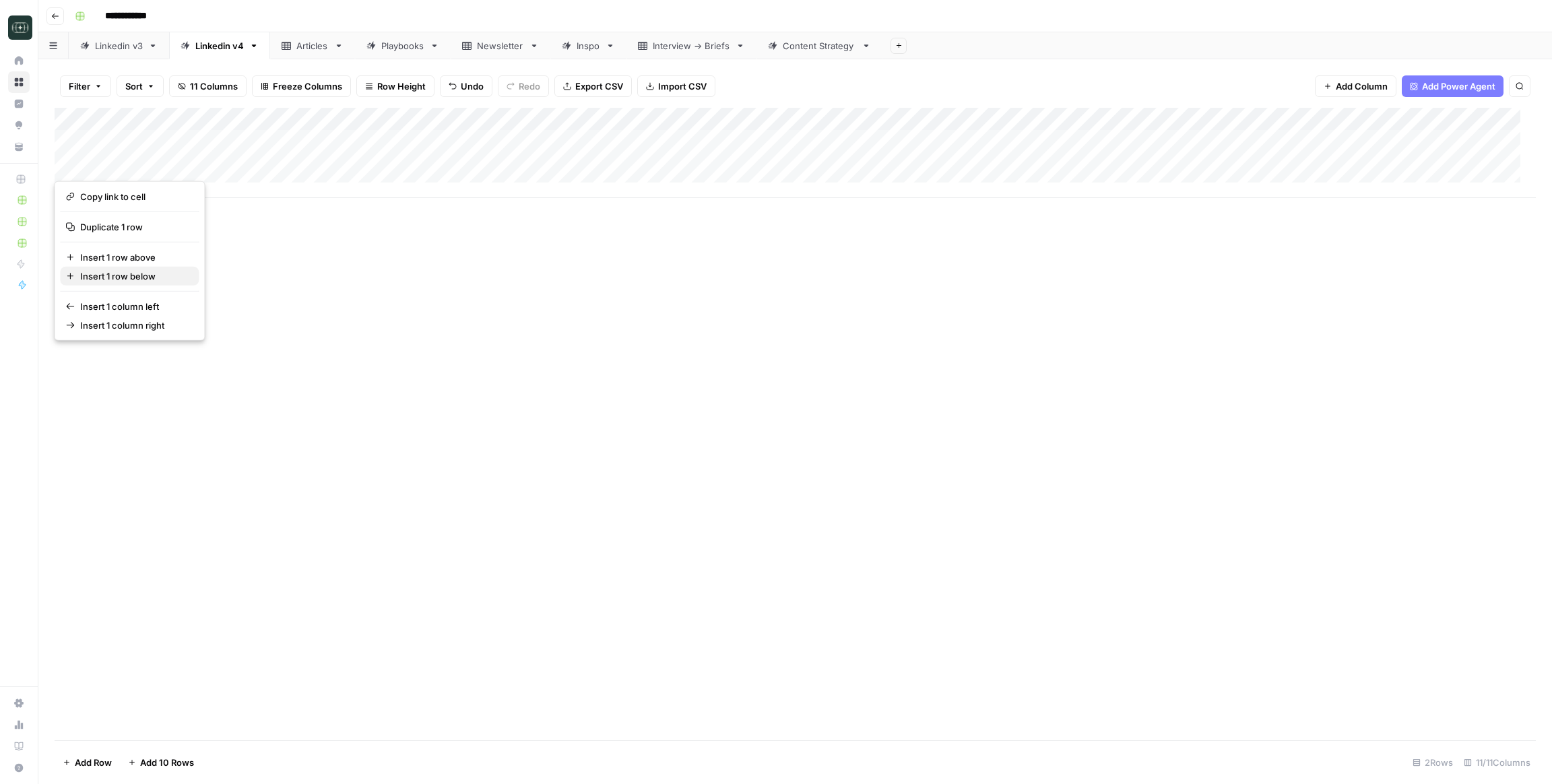
click at [131, 271] on span "Insert 1 row below" at bounding box center [134, 275] width 108 height 13
click at [136, 182] on div "Add Column" at bounding box center [795, 164] width 1481 height 113
click at [144, 186] on div "Add Column" at bounding box center [795, 164] width 1481 height 113
click at [144, 186] on textarea at bounding box center [209, 187] width 216 height 19
click at [193, 157] on div "Add Column" at bounding box center [795, 164] width 1481 height 113
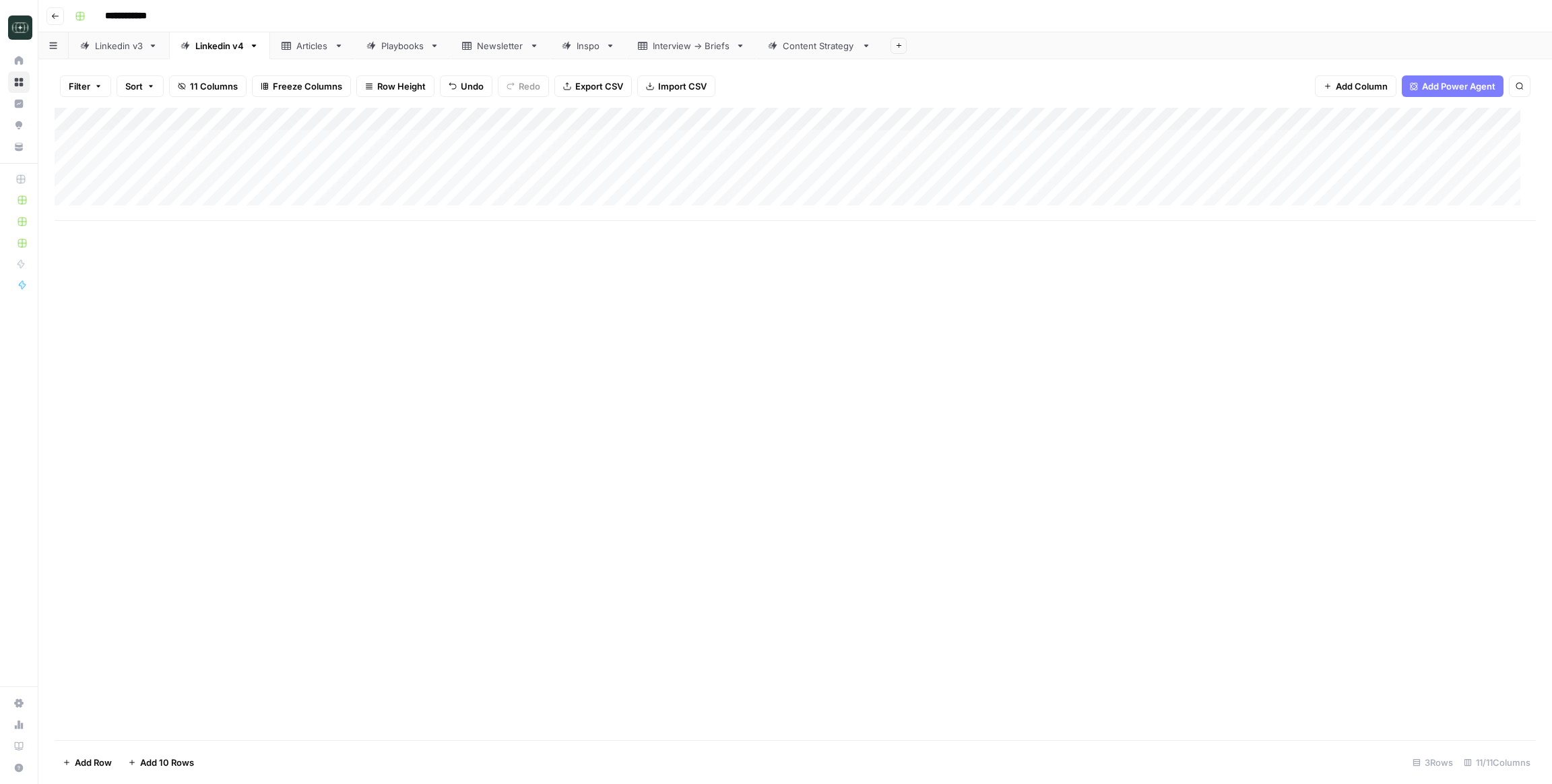
click at [191, 185] on div "Add Column" at bounding box center [795, 164] width 1481 height 113
click at [302, 159] on div "Add Column" at bounding box center [795, 164] width 1481 height 113
click at [294, 187] on div "Add Column" at bounding box center [795, 164] width 1481 height 113
click at [670, 179] on div "Add Column" at bounding box center [795, 164] width 1481 height 113
click at [670, 189] on div "Add Column" at bounding box center [795, 164] width 1481 height 113
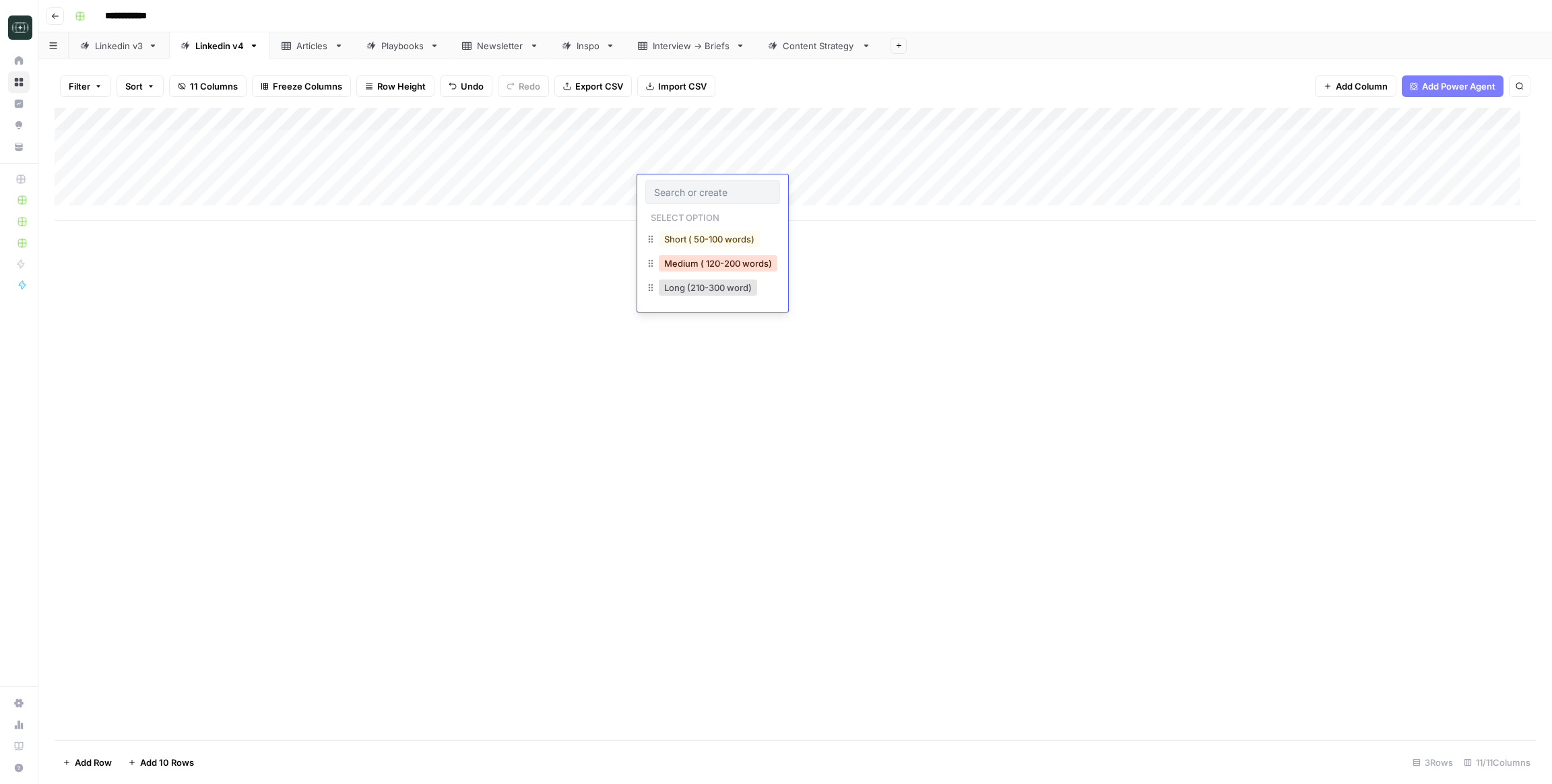
click at [670, 264] on button "Medium ( 120-200 words)" at bounding box center [718, 263] width 118 height 16
click at [592, 189] on div "Add Column" at bounding box center [795, 164] width 1481 height 113
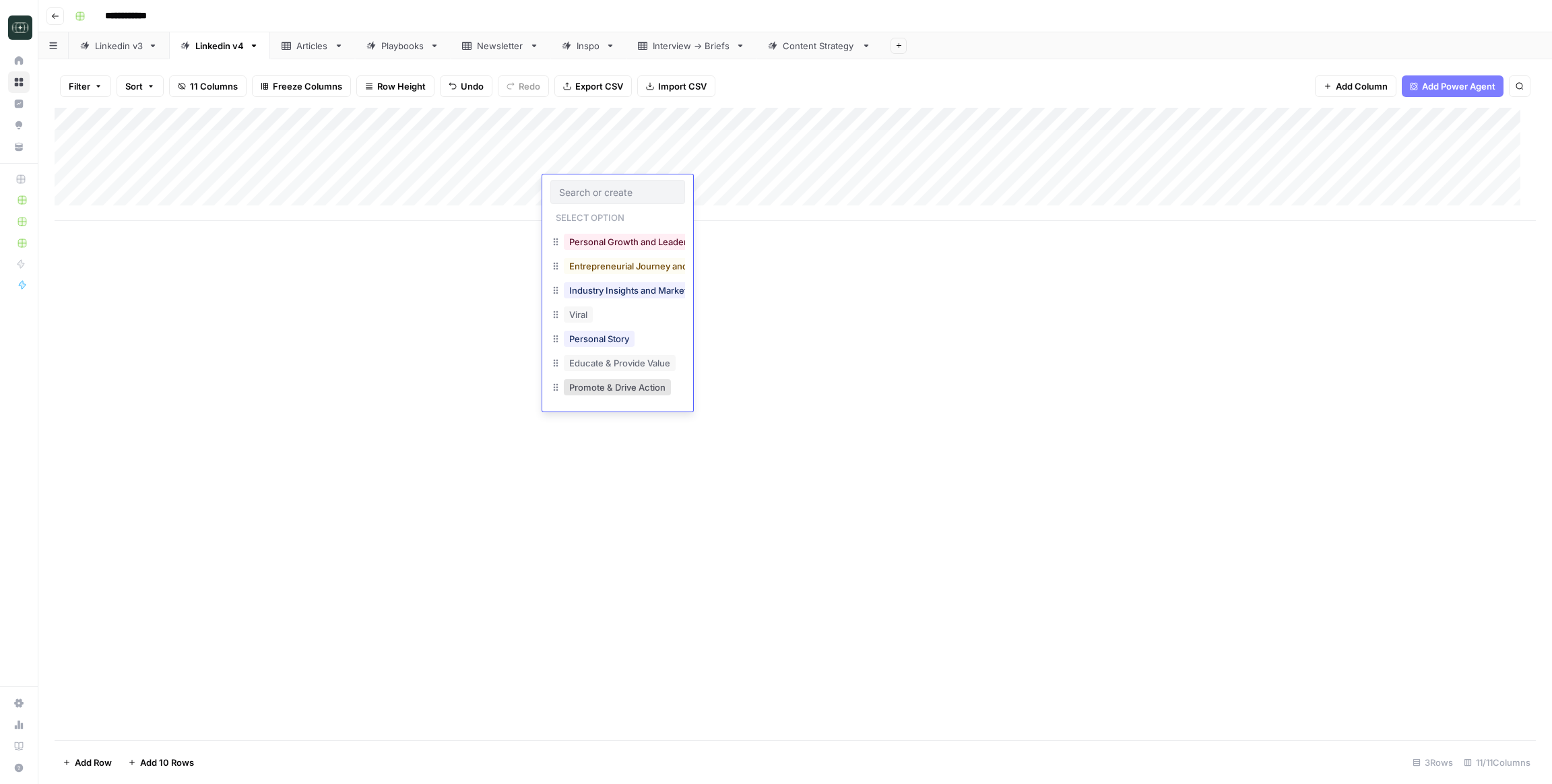
scroll to position [216, 0]
click at [627, 298] on div "Industry Insights and Market Analysis" at bounding box center [646, 290] width 171 height 19
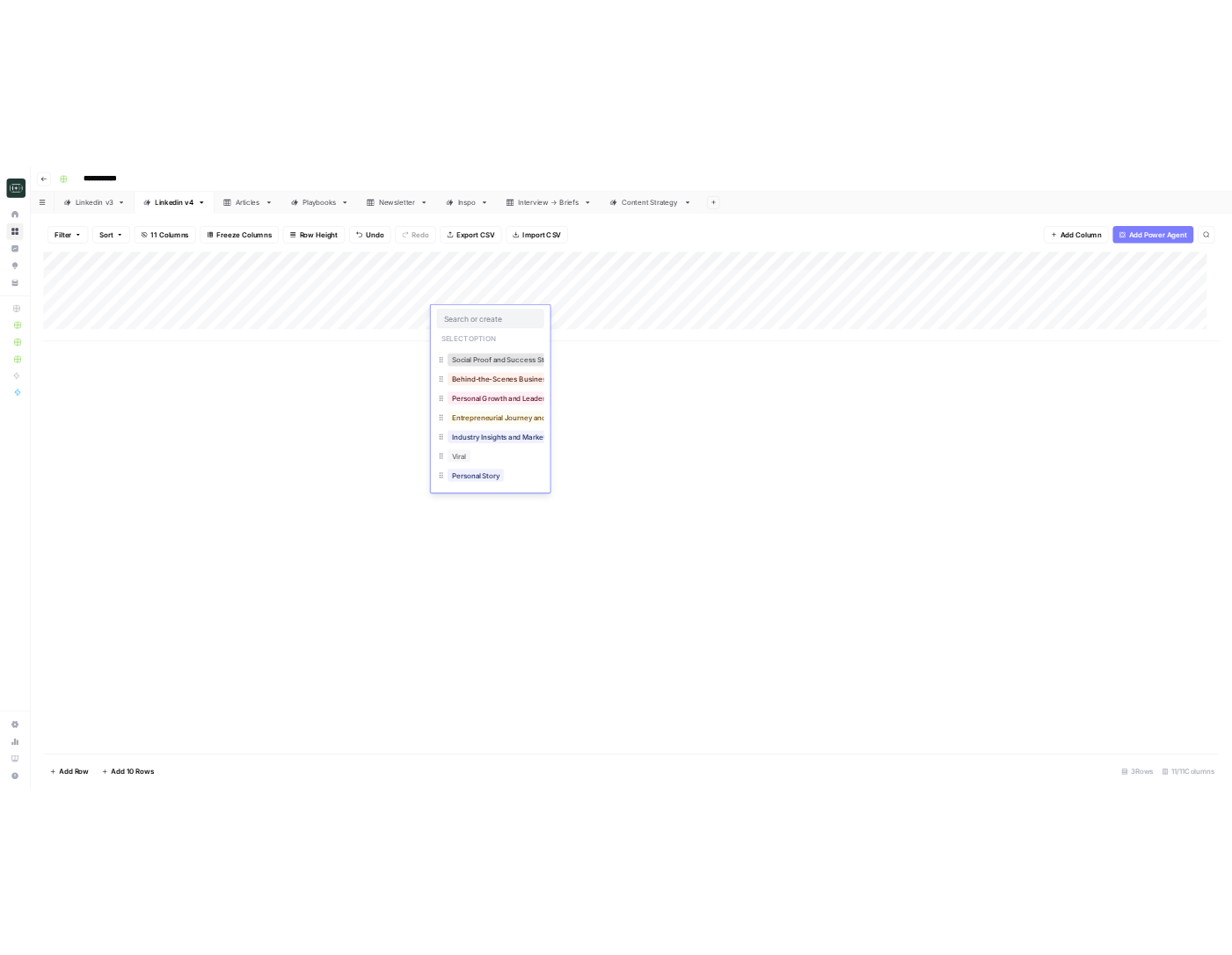
scroll to position [228, 0]
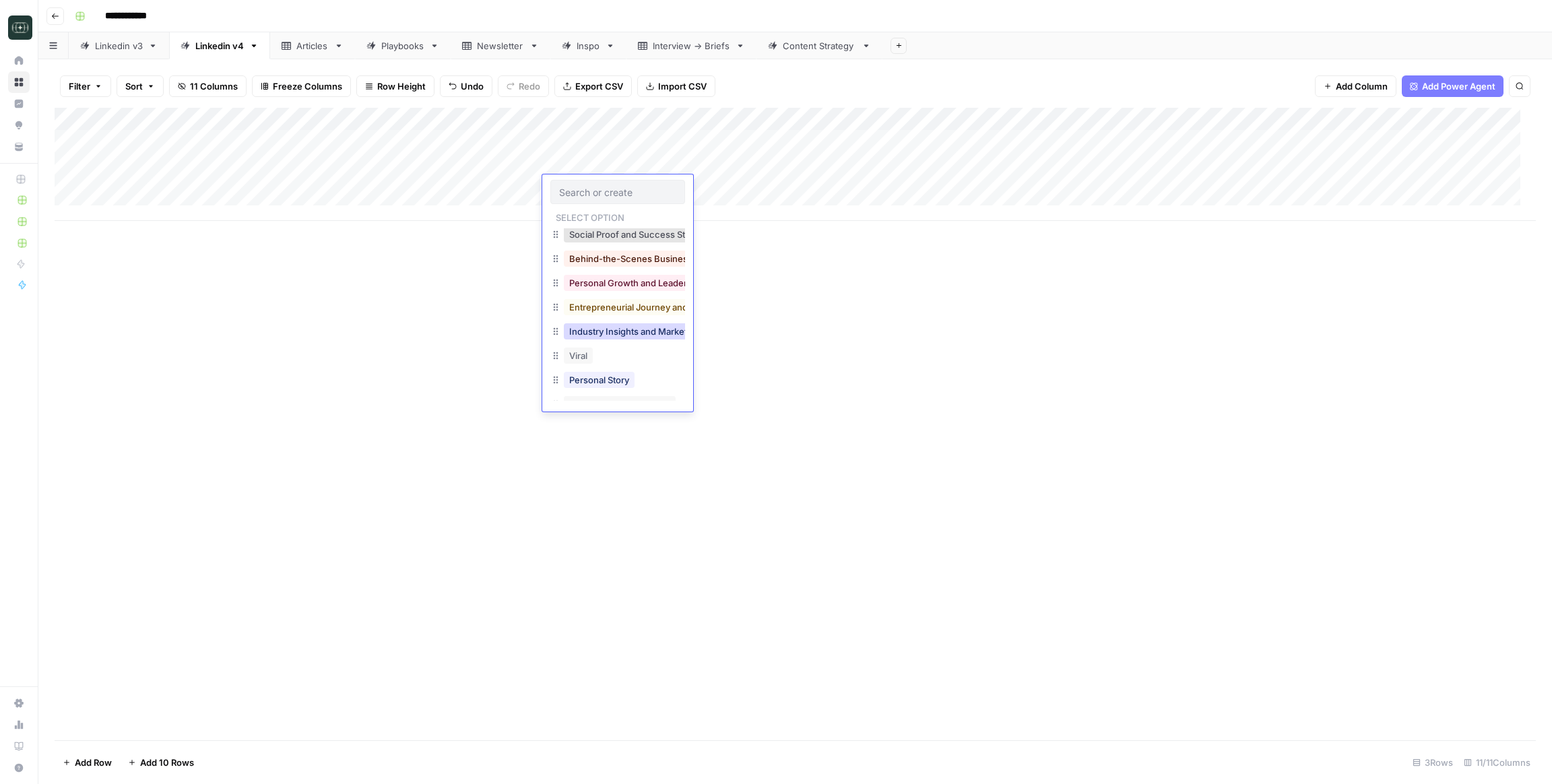
click at [603, 326] on button "Industry Insights and Market Analysis" at bounding box center [646, 331] width 165 height 16
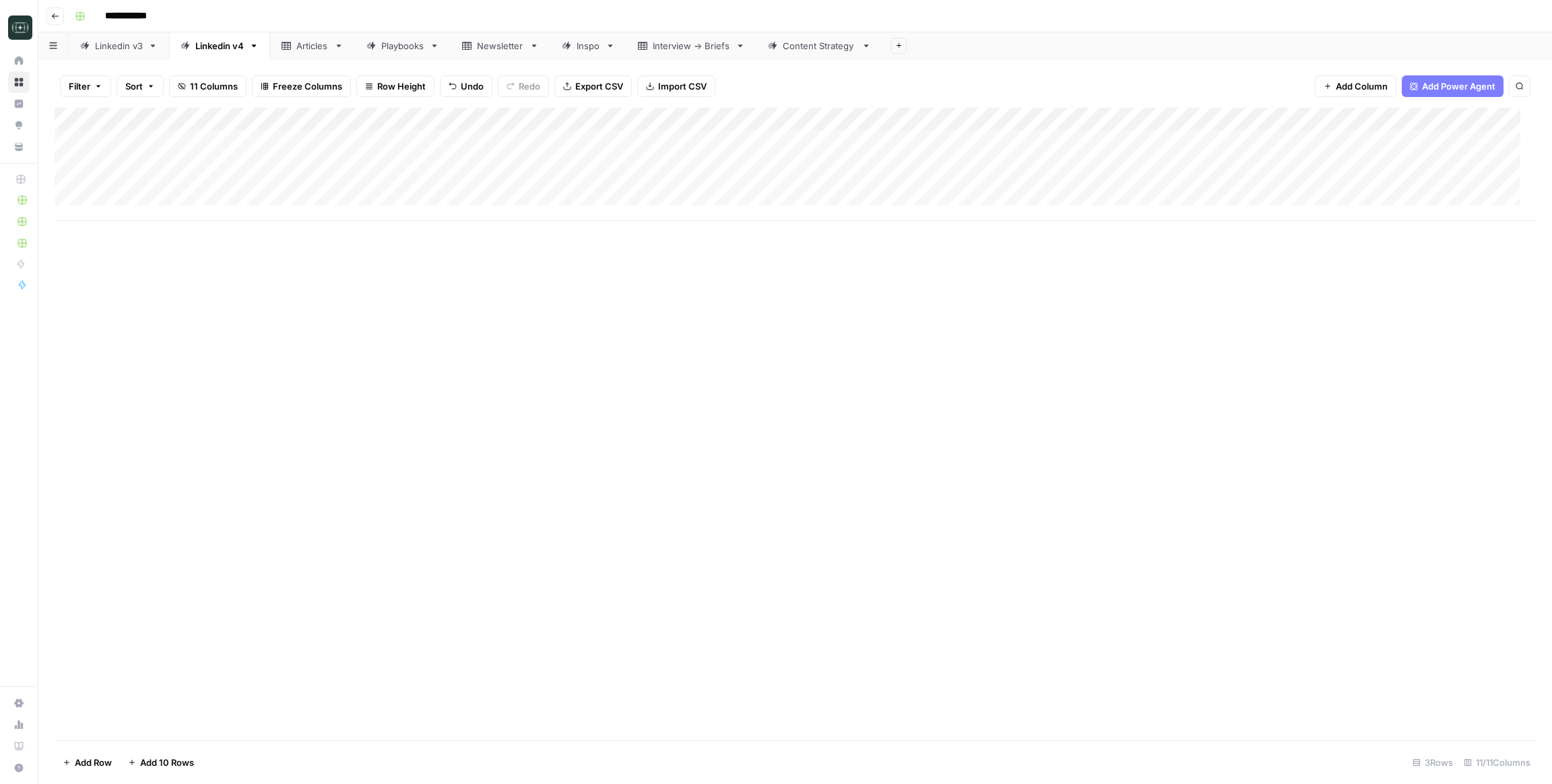
click at [670, 188] on div "Add Column" at bounding box center [795, 164] width 1481 height 113
click at [670, 184] on div "Add Column" at bounding box center [795, 164] width 1481 height 113
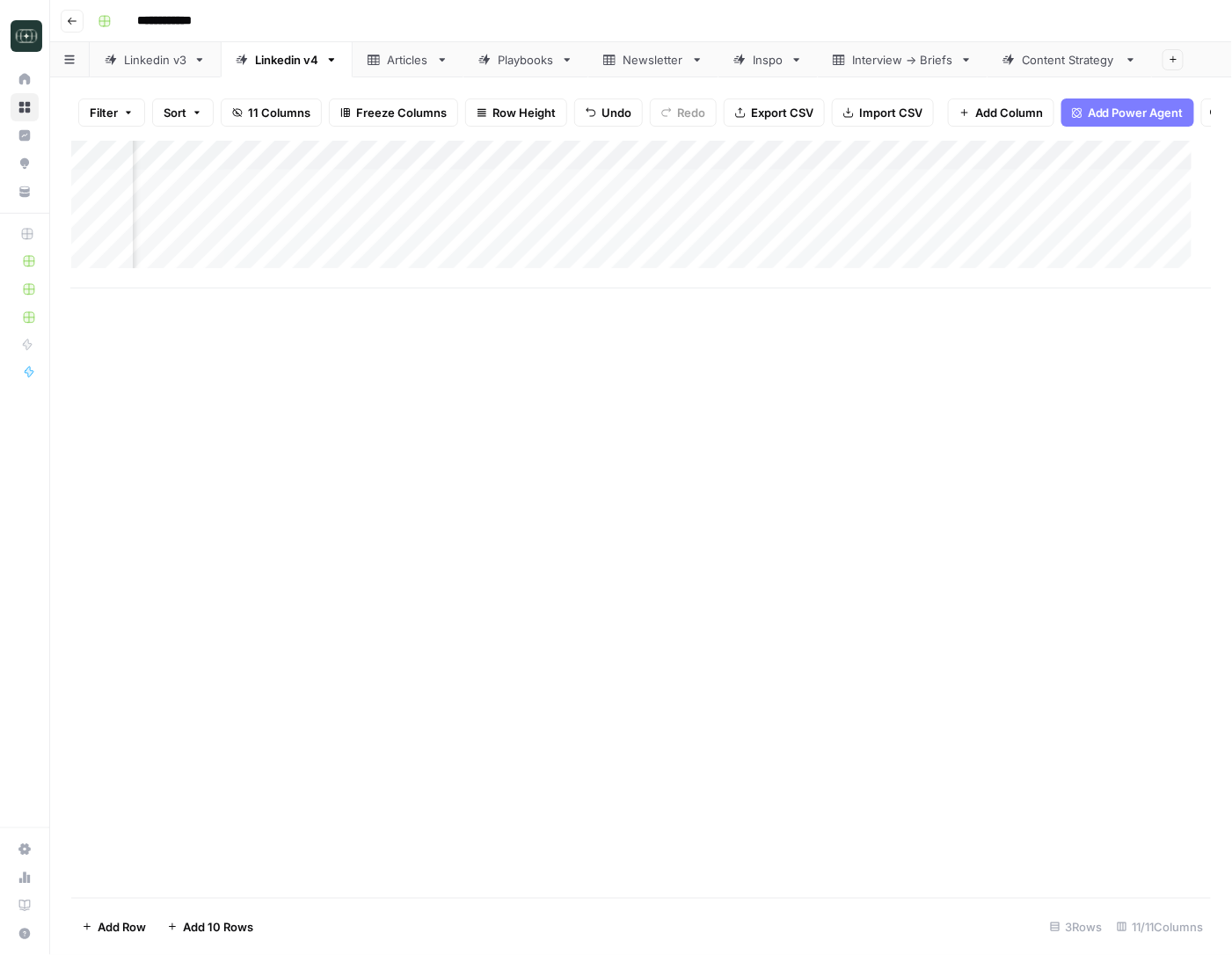
scroll to position [0, 0]
click at [432, 275] on div "Add Column" at bounding box center [641, 214] width 1140 height 148
click at [874, 234] on div "Add Column" at bounding box center [641, 214] width 1140 height 148
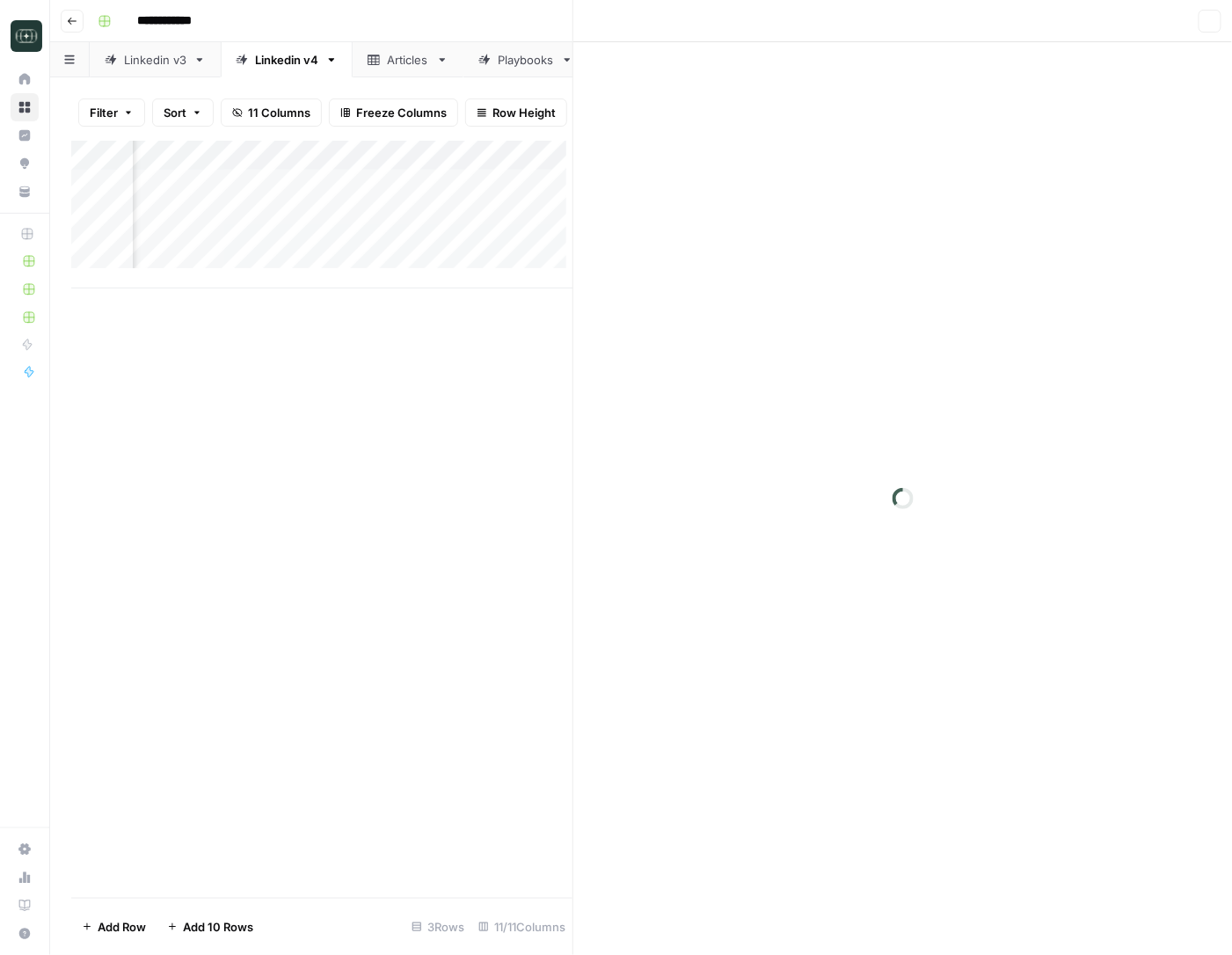
scroll to position [0, 363]
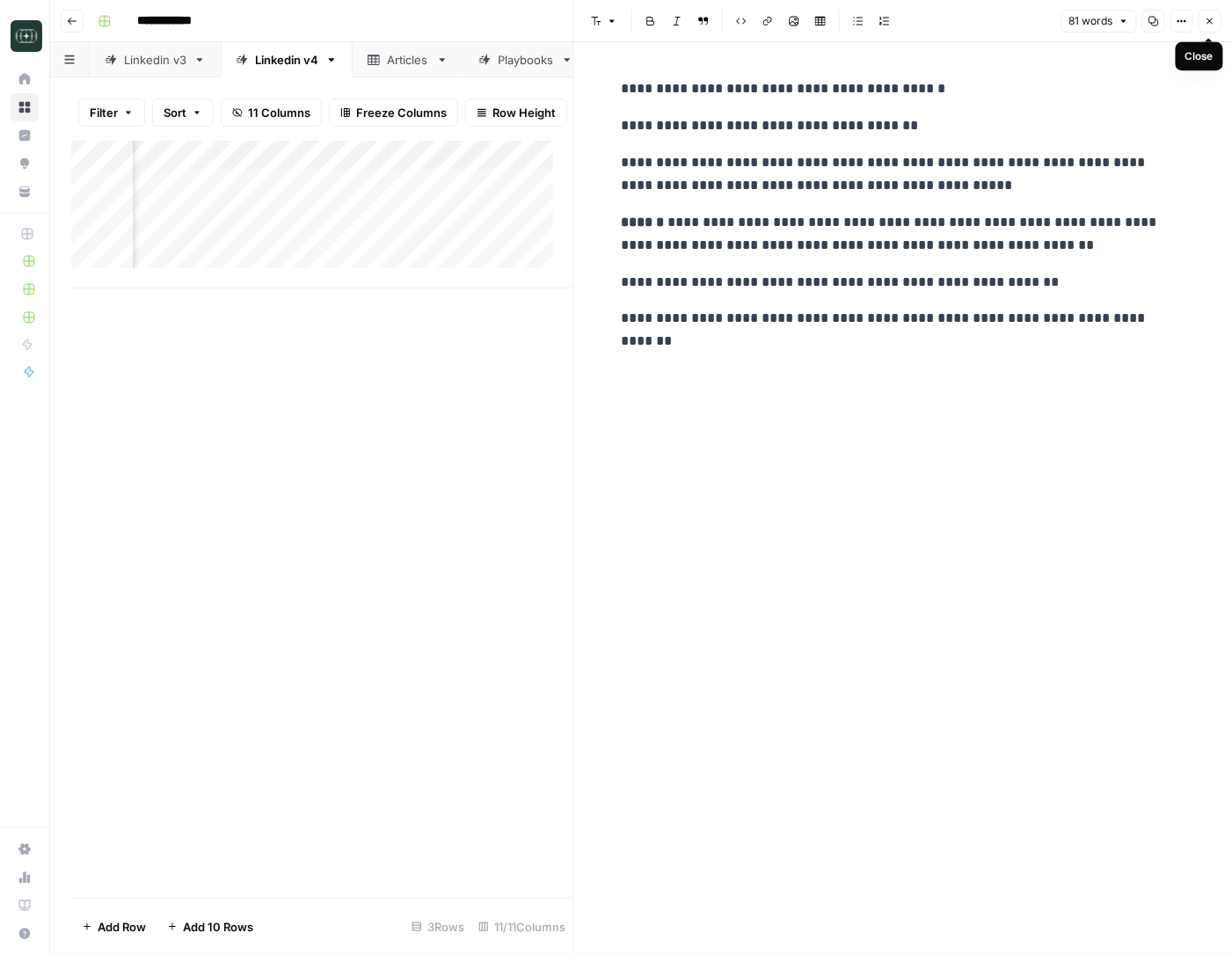
click at [1210, 27] on button "Close" at bounding box center [1209, 21] width 23 height 23
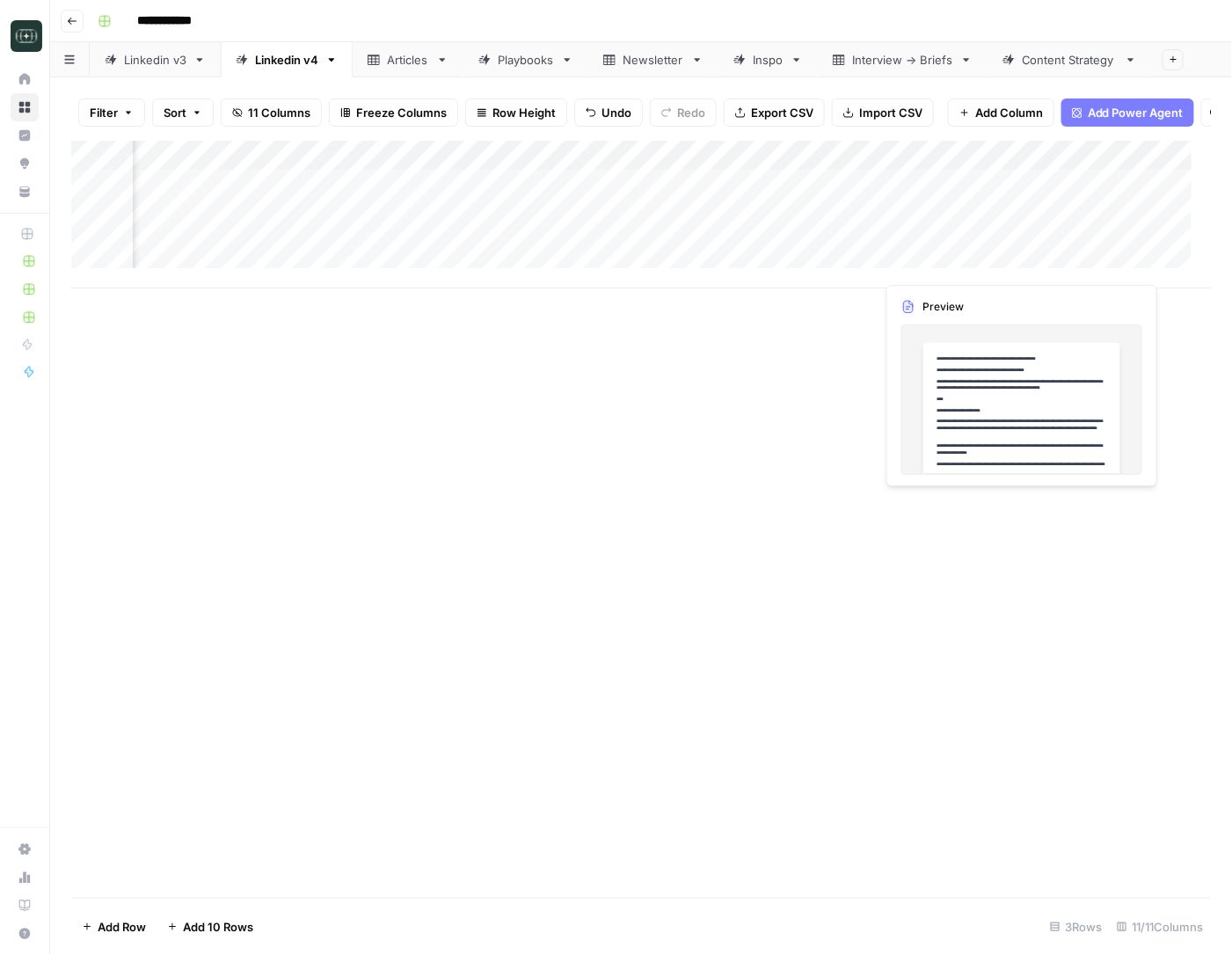
click at [942, 259] on div "Add Column" at bounding box center [641, 214] width 1140 height 148
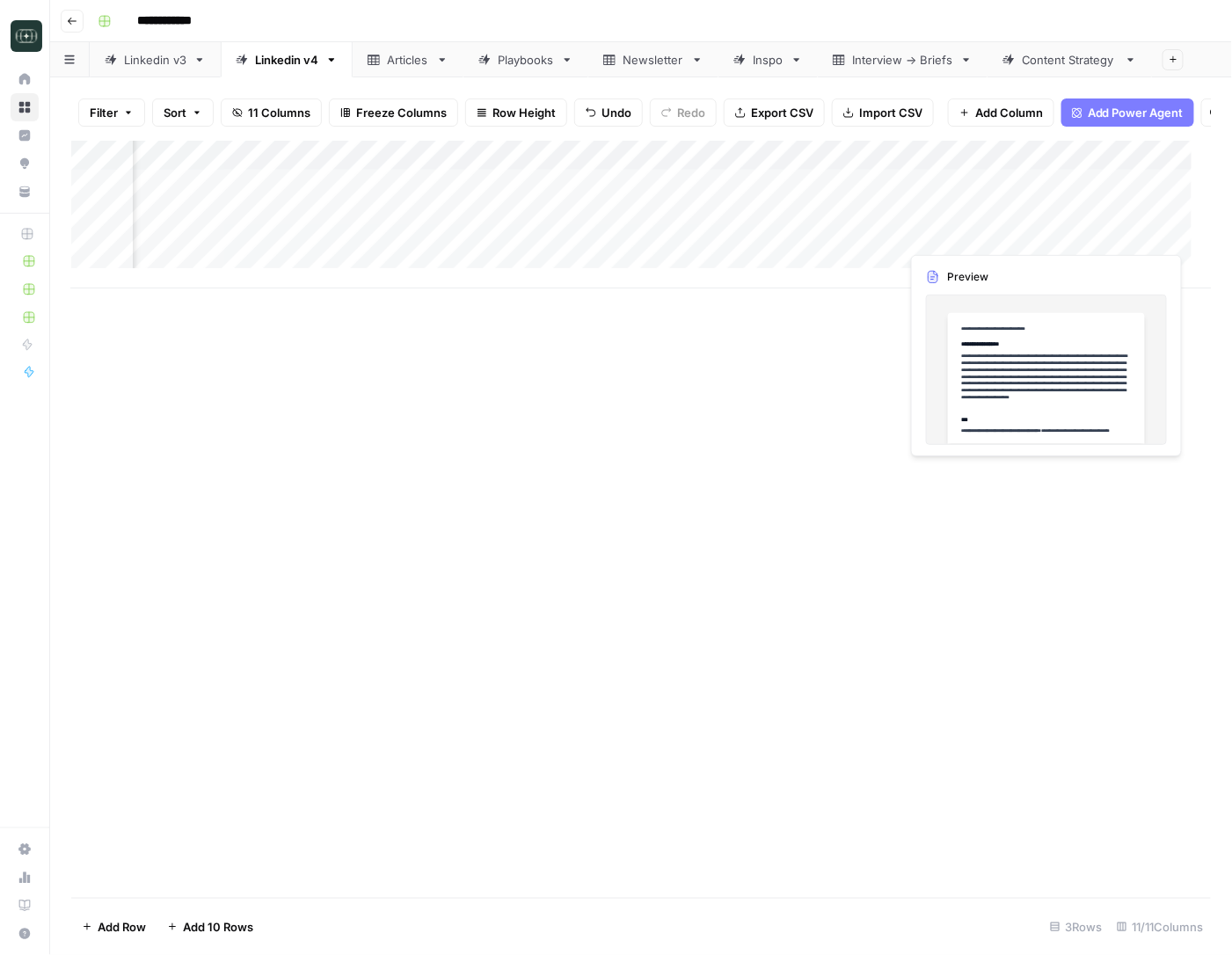
click at [1076, 230] on div "Add Column" at bounding box center [641, 214] width 1140 height 148
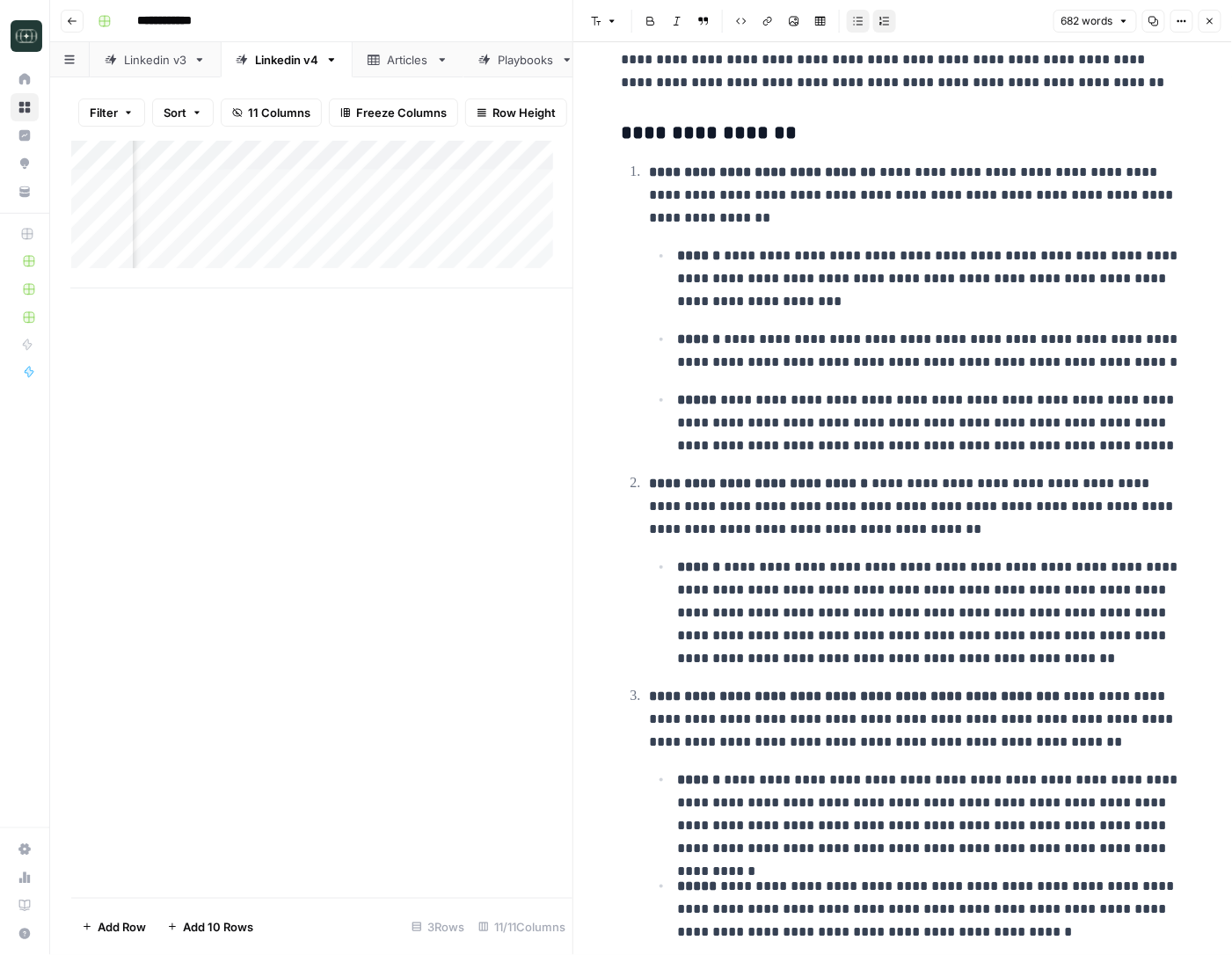
scroll to position [880, 0]
click at [1205, 20] on icon "button" at bounding box center [1210, 21] width 11 height 11
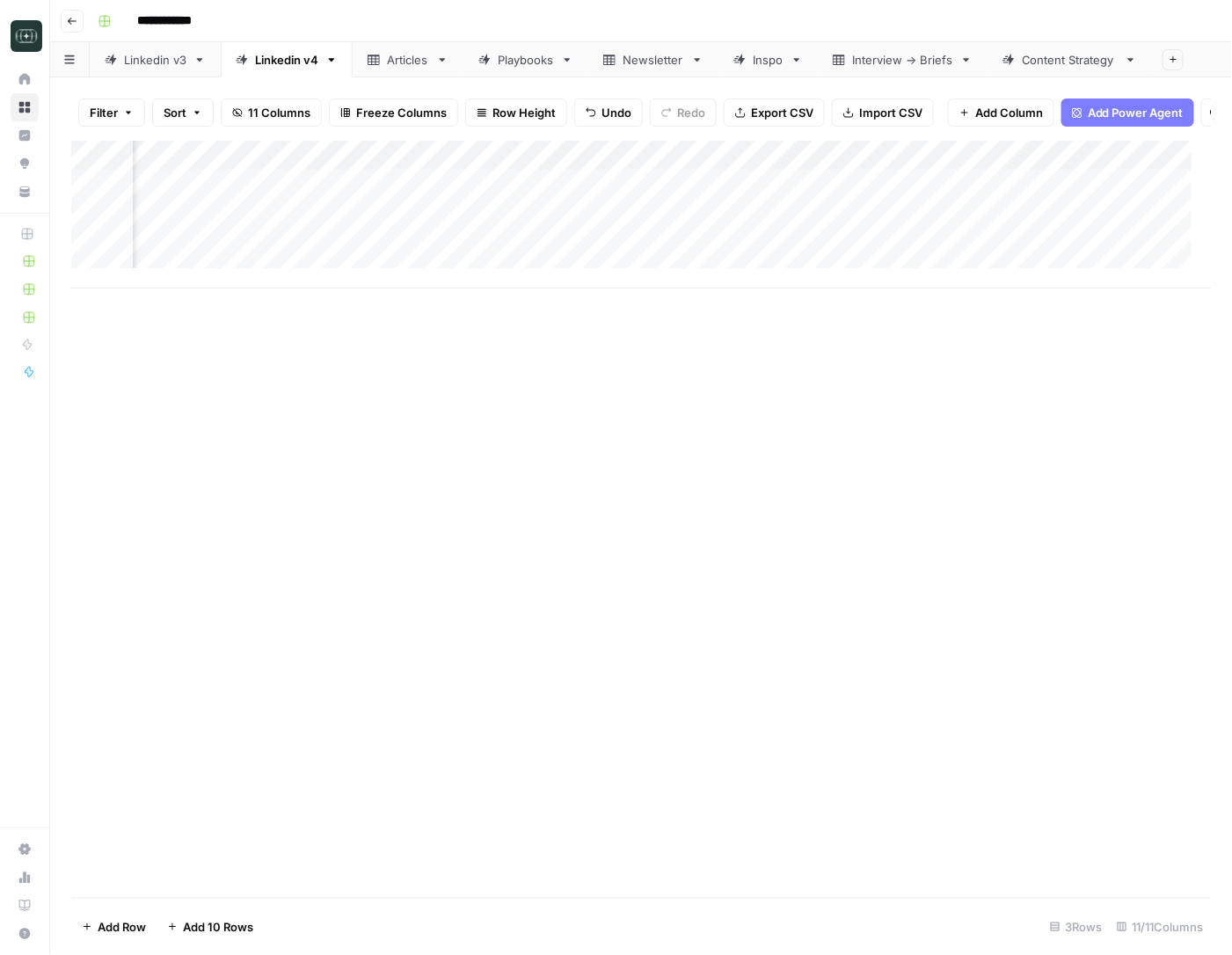
scroll to position [0, 669]
click at [947, 234] on div "Add Column" at bounding box center [641, 214] width 1140 height 148
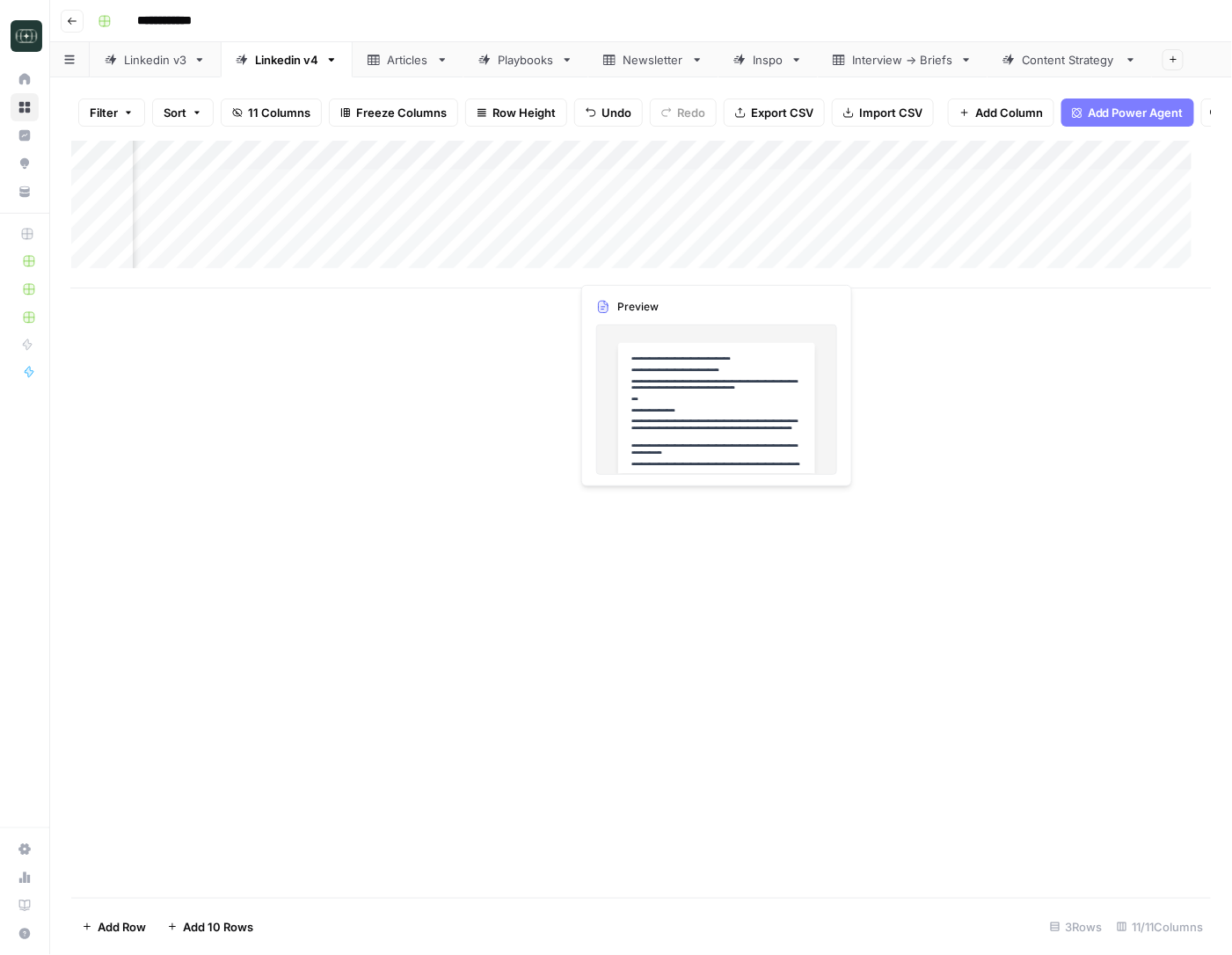
click at [589, 259] on div "Add Column" at bounding box center [641, 214] width 1140 height 148
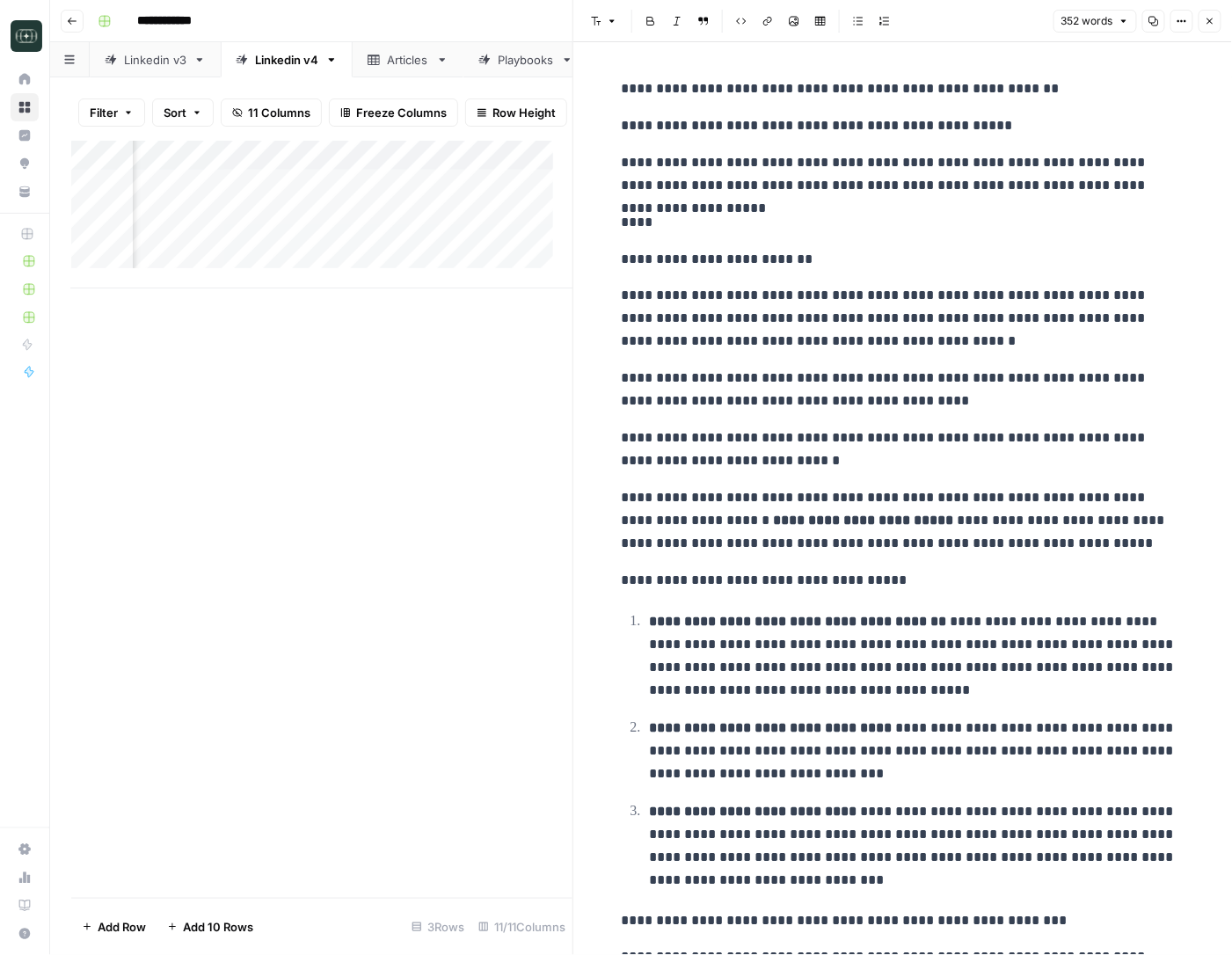
click at [1074, 360] on div "**********" at bounding box center [903, 575] width 584 height 1010
